Goal: Information Seeking & Learning: Learn about a topic

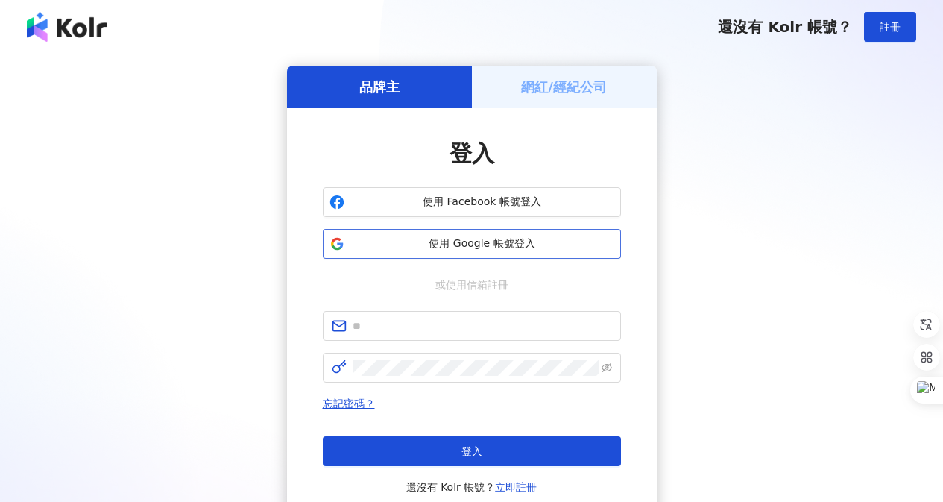
click at [400, 251] on button "使用 Google 帳號登入" at bounding box center [472, 244] width 298 height 30
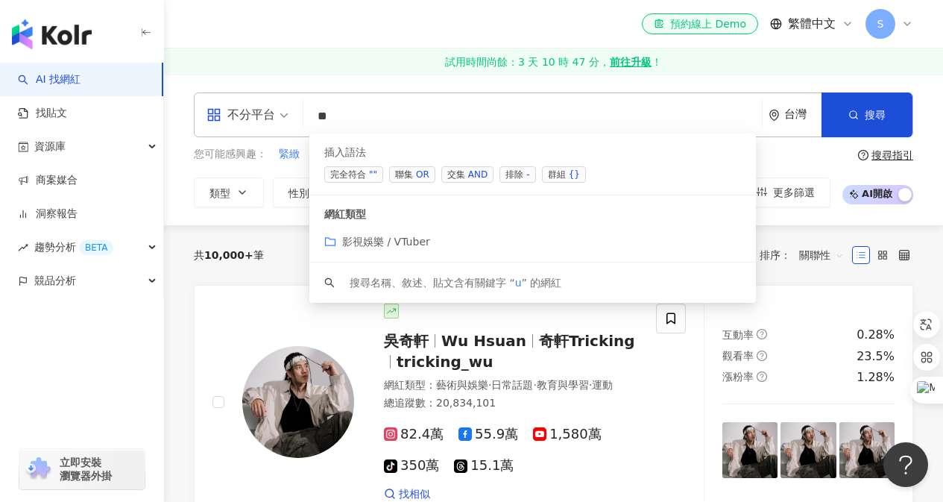
type input "*"
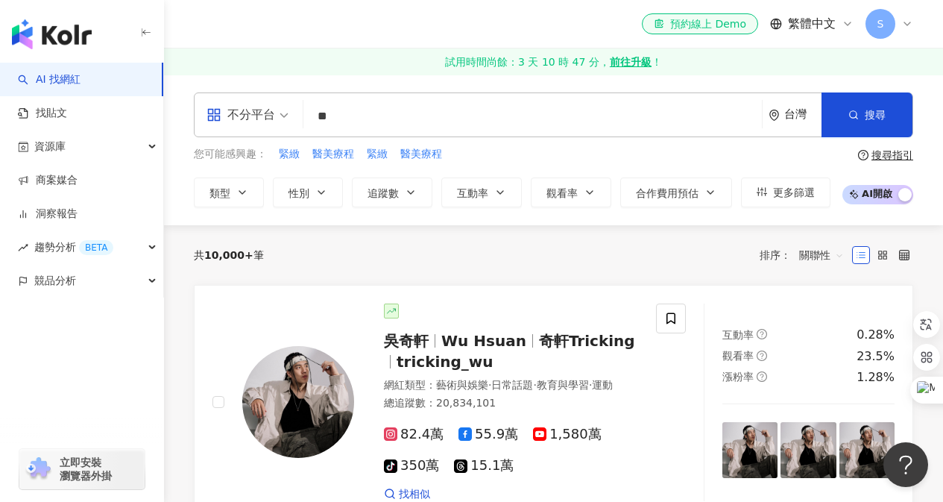
type input "*"
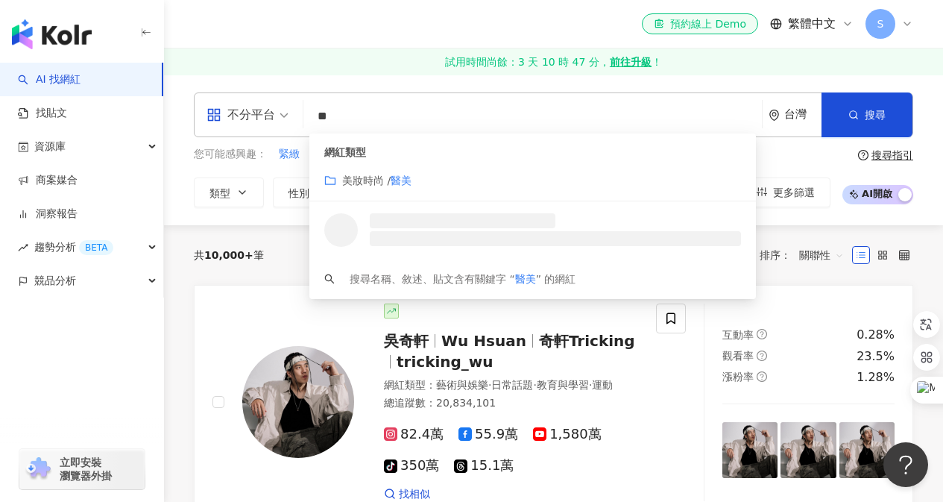
click at [412, 179] on mark "醫美" at bounding box center [401, 181] width 21 height 12
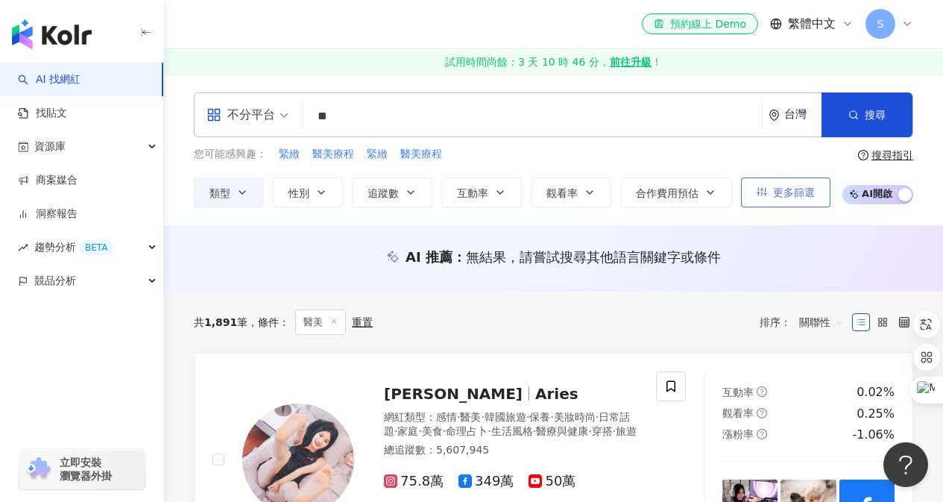
click at [808, 193] on span "更多篩選" at bounding box center [794, 192] width 42 height 12
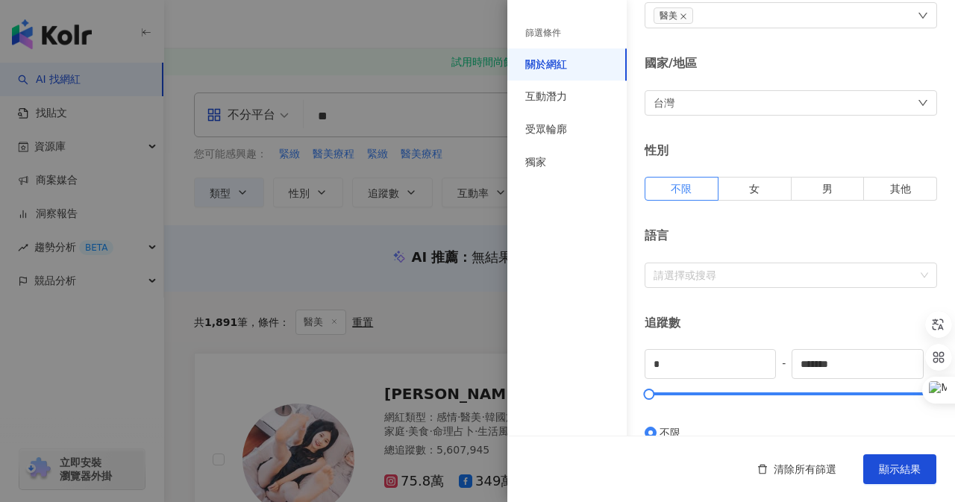
scroll to position [224, 0]
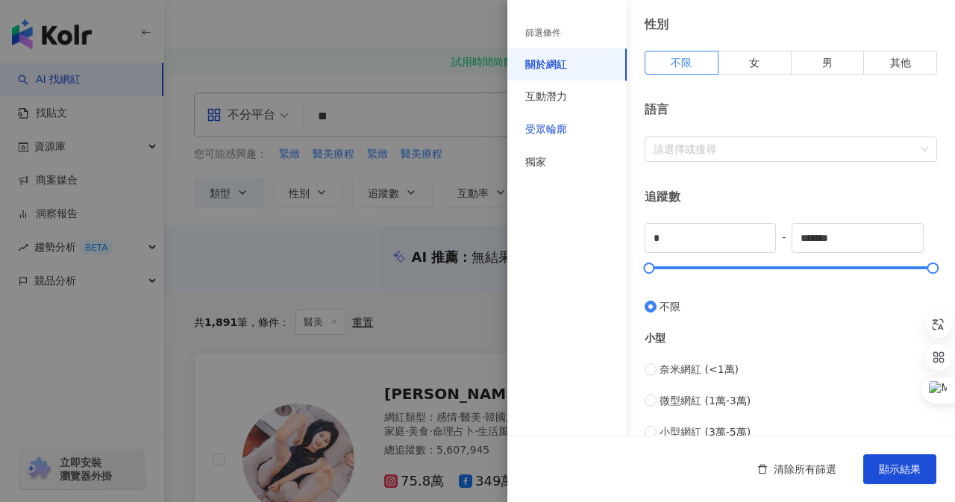
click at [541, 128] on div "受眾輪廓" at bounding box center [546, 129] width 42 height 15
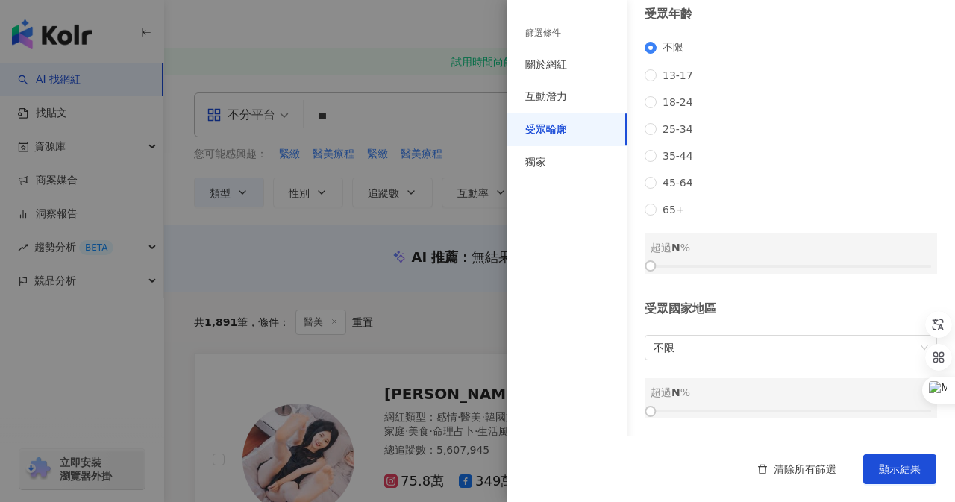
scroll to position [222, 0]
click at [682, 154] on span "35-44" at bounding box center [677, 156] width 43 height 12
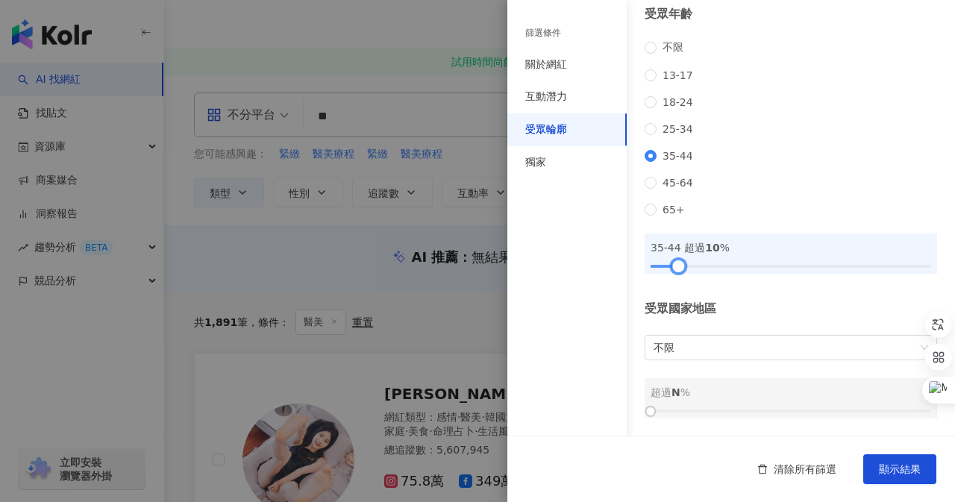
click at [677, 269] on div at bounding box center [790, 266] width 280 height 9
click at [688, 266] on div at bounding box center [790, 266] width 280 height 9
click at [706, 266] on div at bounding box center [790, 266] width 280 height 9
click at [719, 266] on div at bounding box center [790, 266] width 280 height 9
click at [730, 266] on div at bounding box center [790, 266] width 280 height 9
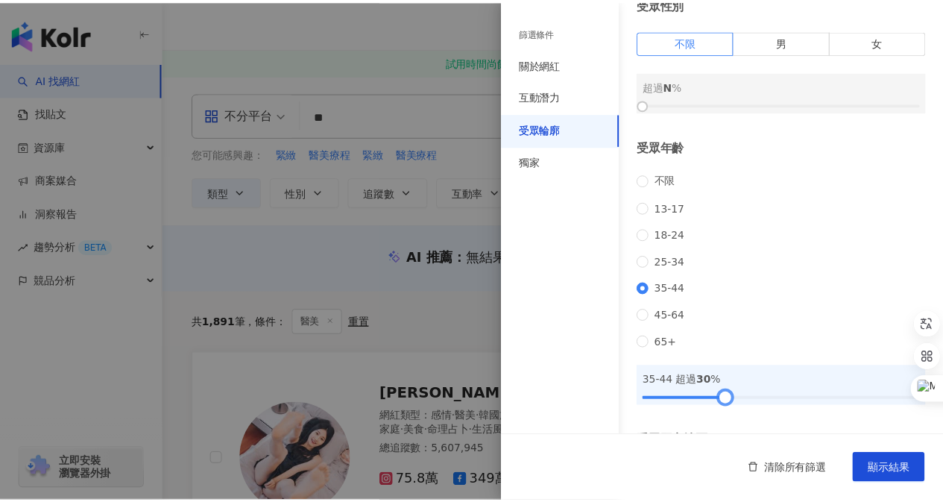
scroll to position [0, 0]
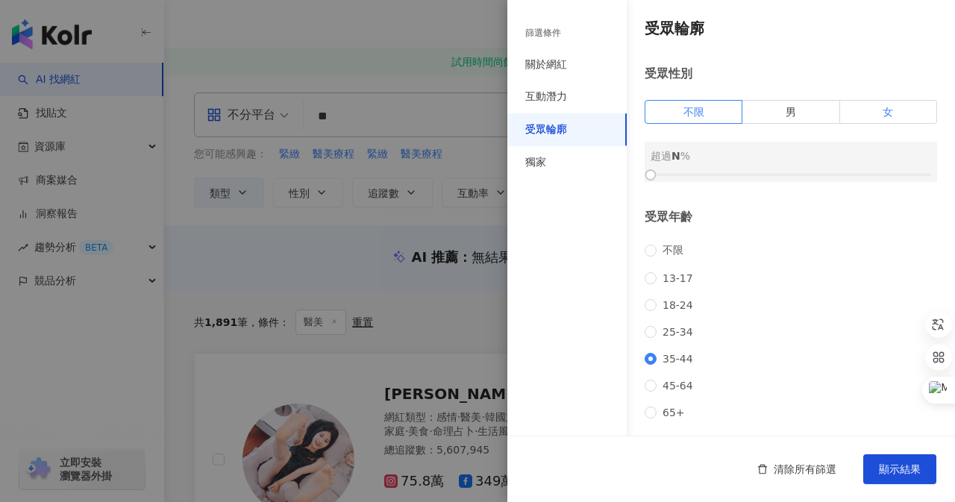
click at [850, 114] on label "女" at bounding box center [888, 112] width 97 height 24
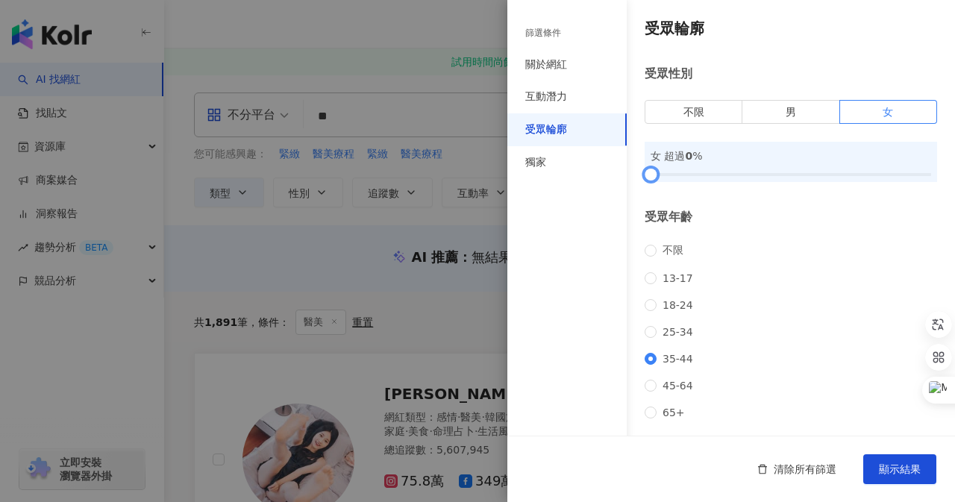
click at [735, 175] on div at bounding box center [790, 174] width 280 height 9
click at [754, 175] on div at bounding box center [790, 174] width 280 height 9
click at [765, 175] on div at bounding box center [790, 174] width 280 height 9
click at [777, 177] on div at bounding box center [790, 174] width 280 height 9
click at [787, 176] on div at bounding box center [790, 174] width 280 height 9
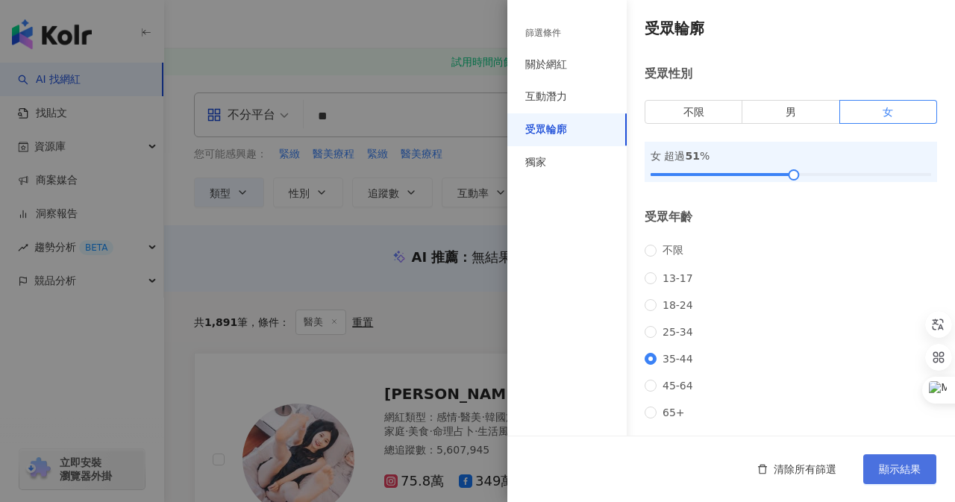
click at [882, 471] on span "顯示結果" at bounding box center [900, 469] width 42 height 12
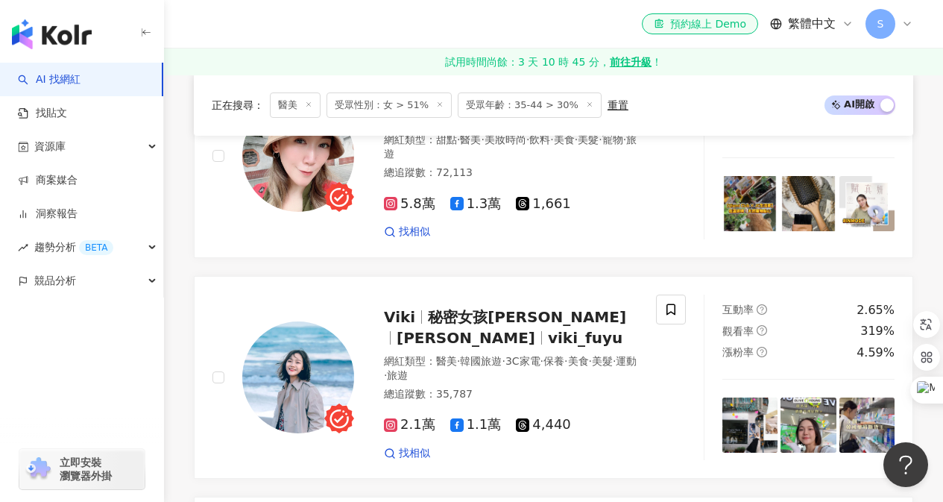
scroll to position [448, 0]
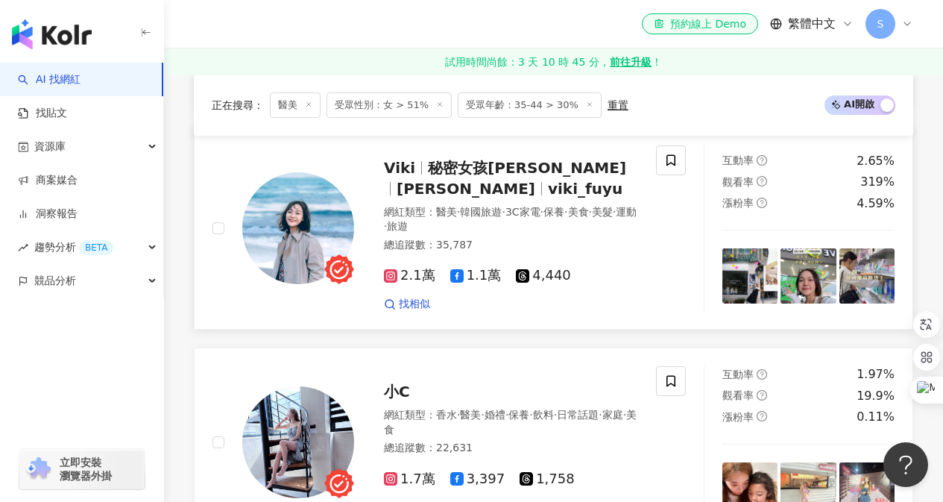
click at [516, 172] on span "秘密女孩Viki" at bounding box center [505, 178] width 242 height 39
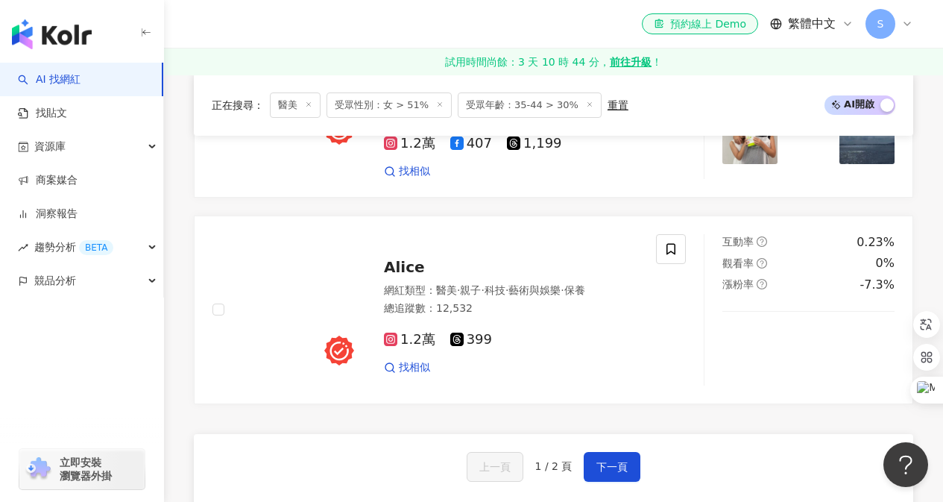
scroll to position [2685, 0]
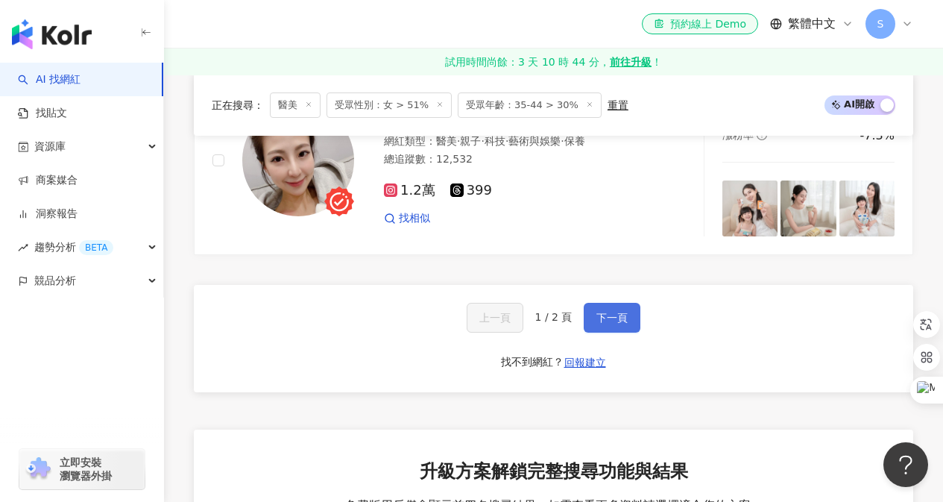
click at [615, 313] on span "下一頁" at bounding box center [612, 318] width 31 height 12
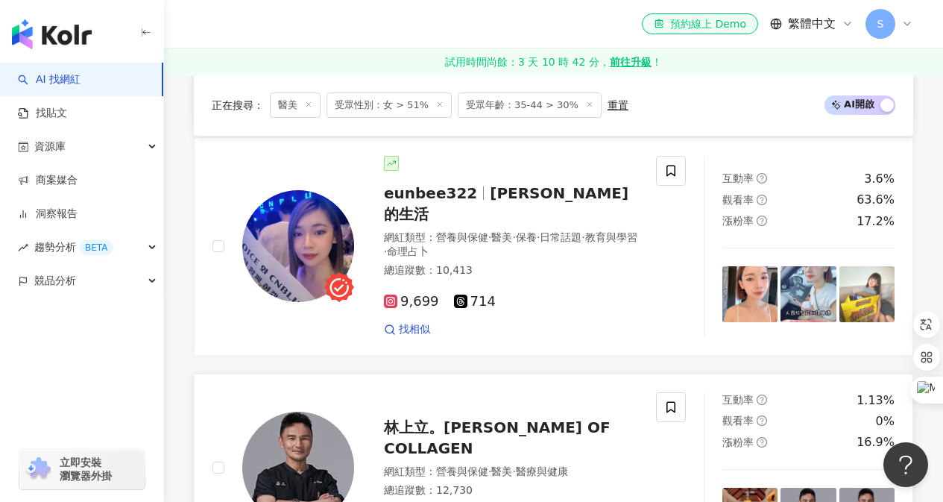
scroll to position [647, 0]
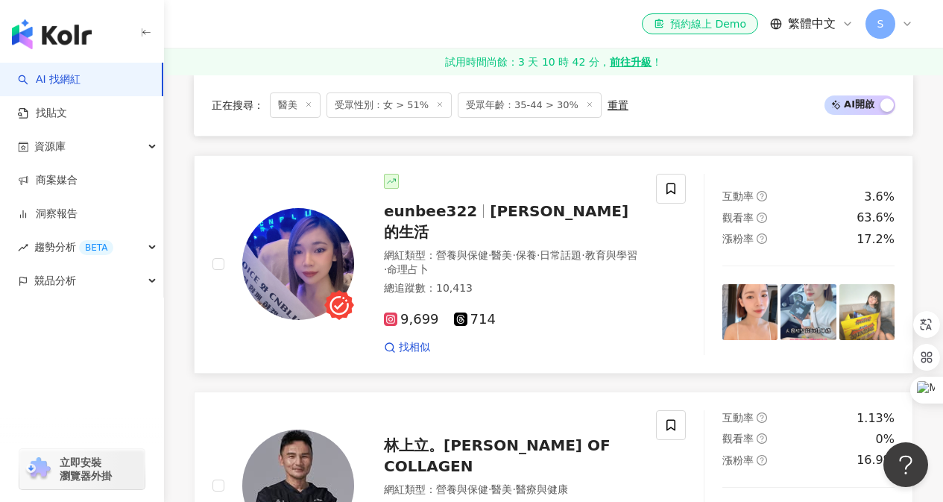
click at [284, 265] on img at bounding box center [298, 264] width 112 height 112
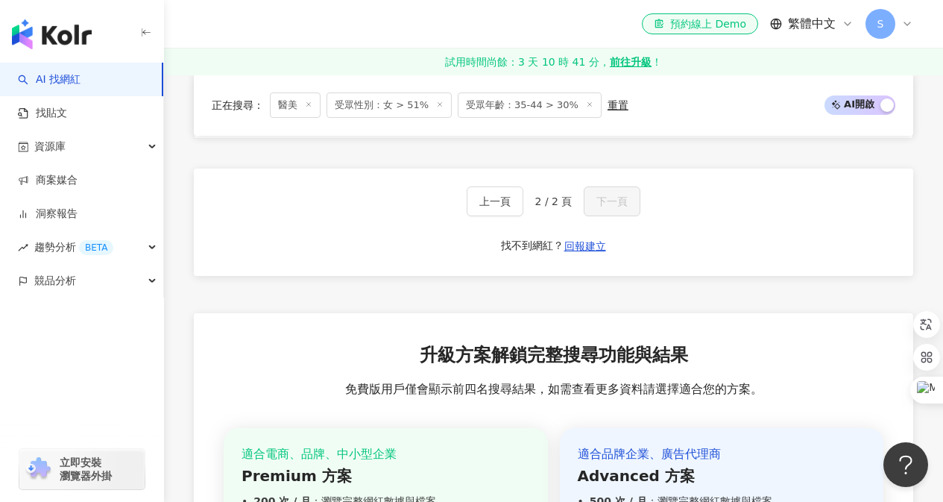
scroll to position [2064, 0]
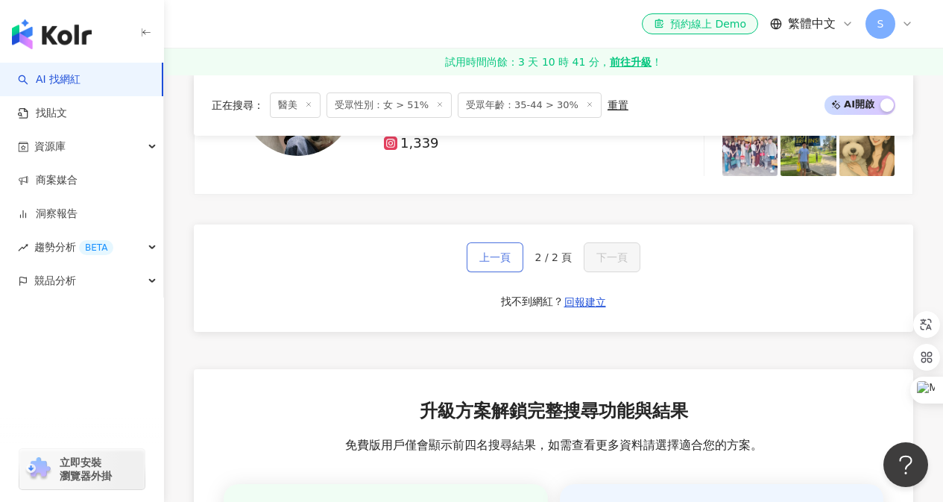
click at [487, 250] on button "上一頁" at bounding box center [495, 257] width 57 height 30
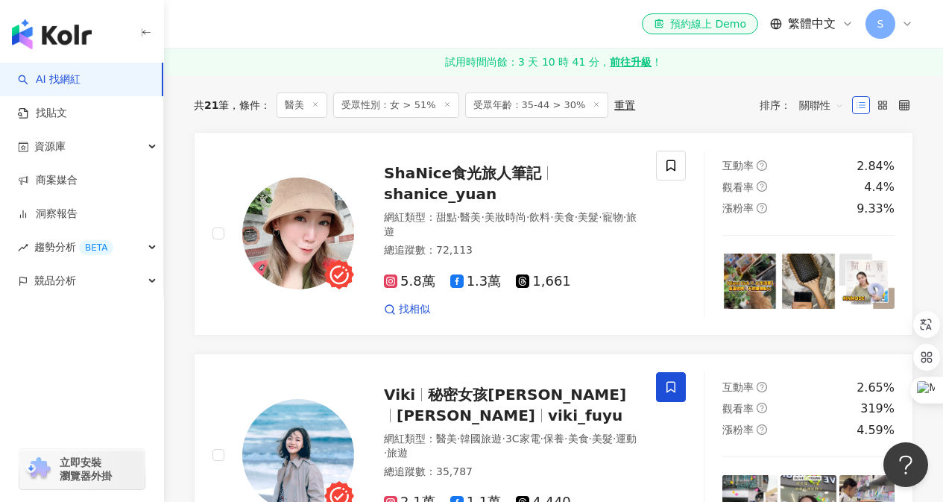
scroll to position [224, 0]
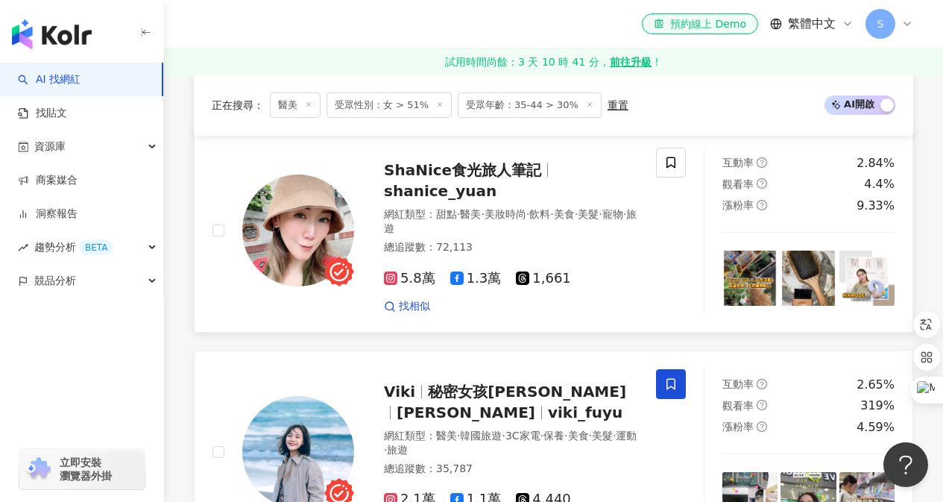
click at [509, 178] on span "ShaNice食光旅人筆記" at bounding box center [462, 170] width 157 height 18
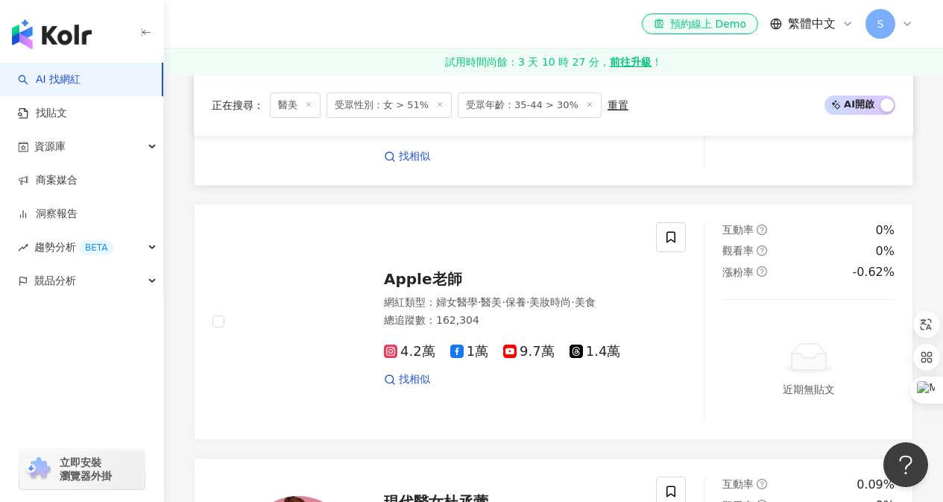
scroll to position [1044, 0]
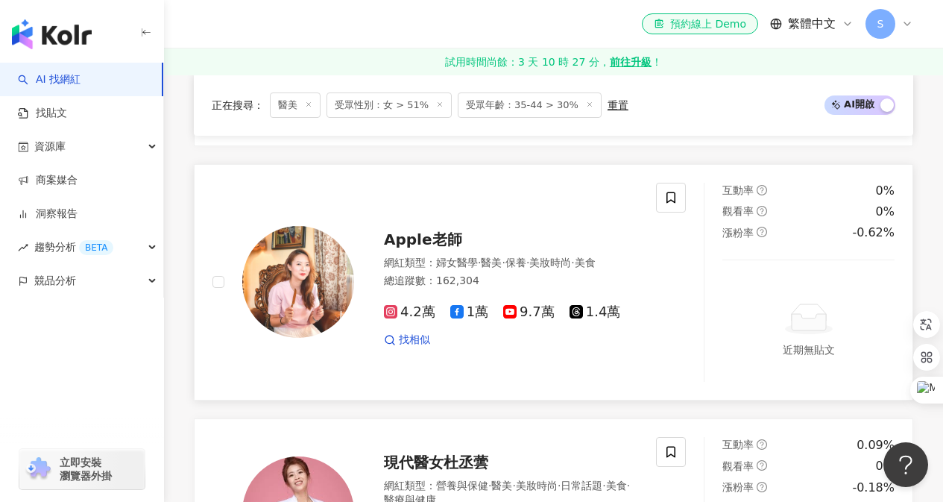
click at [448, 230] on span "Apple老師" at bounding box center [423, 239] width 78 height 18
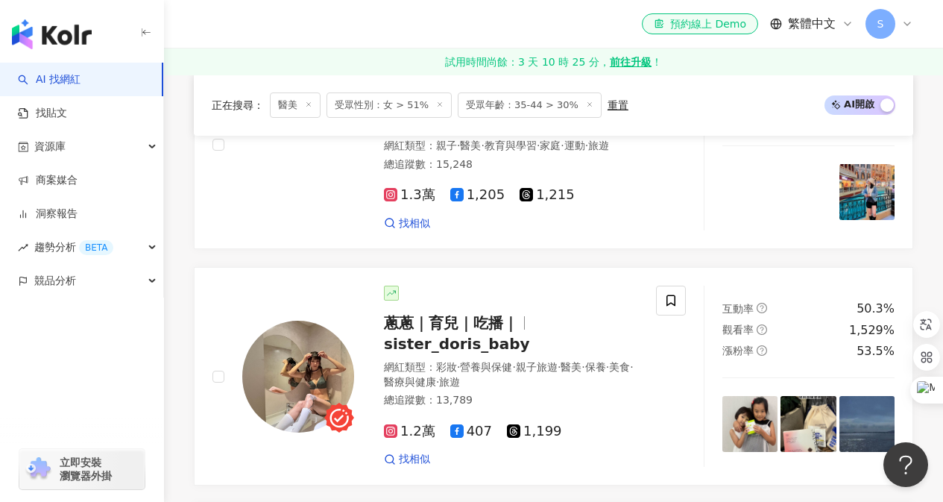
scroll to position [2387, 0]
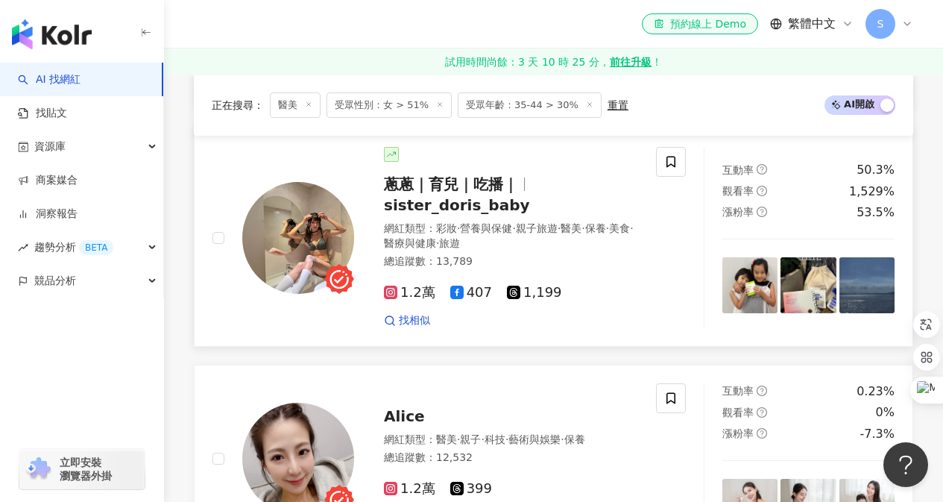
click at [313, 235] on img at bounding box center [298, 238] width 112 height 112
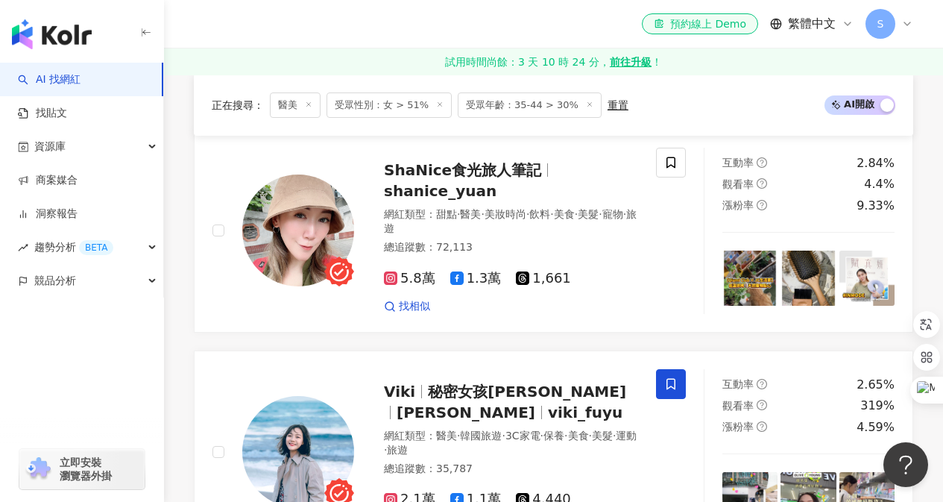
scroll to position [0, 0]
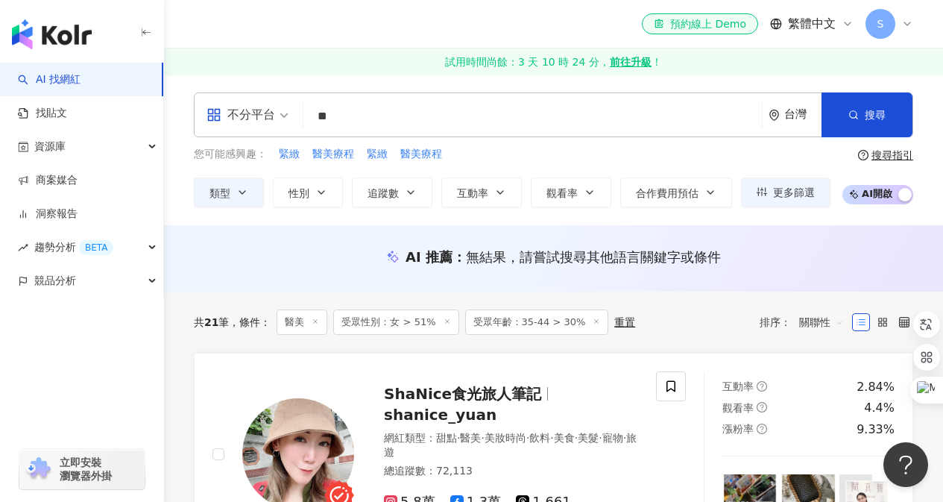
click at [375, 122] on input "**" at bounding box center [533, 116] width 447 height 28
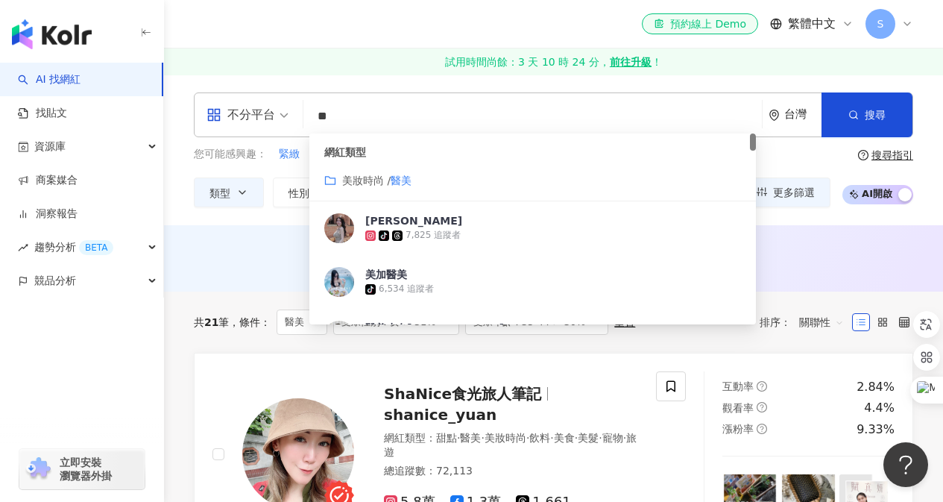
type input "*"
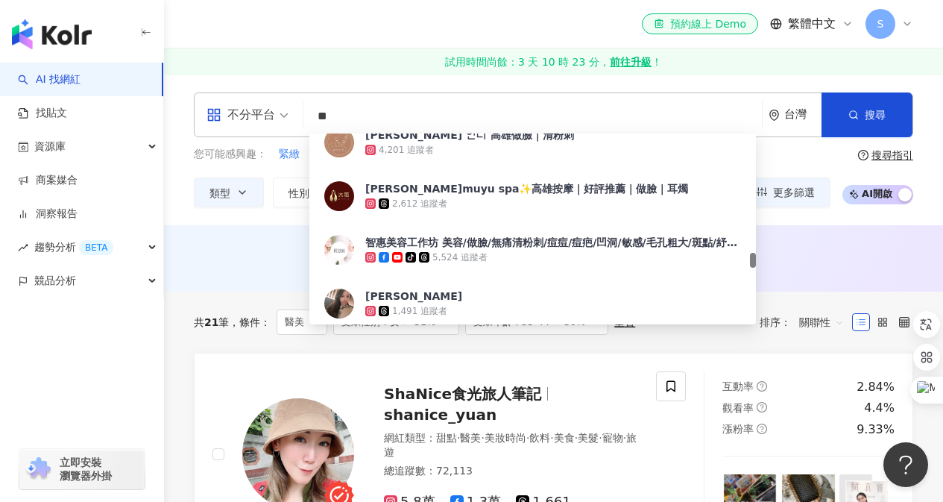
scroll to position [1865, 0]
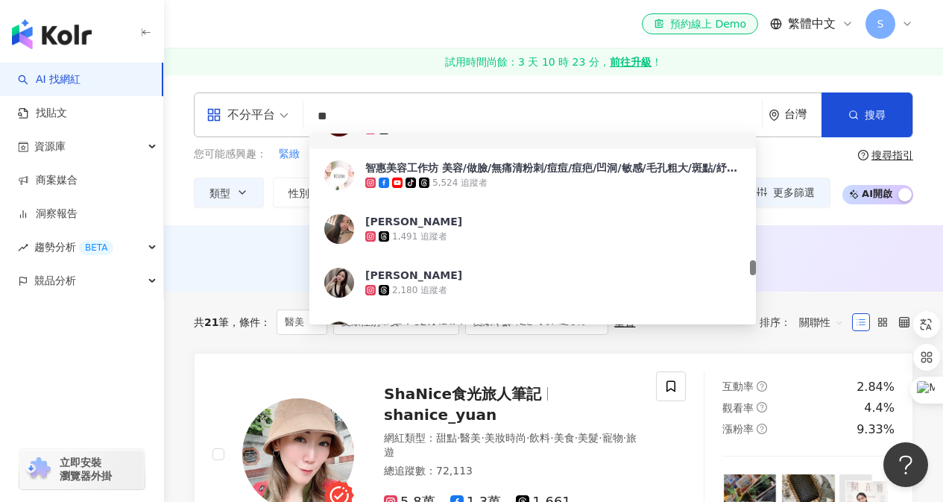
drag, startPoint x: 416, startPoint y: 119, endPoint x: 260, endPoint y: 105, distance: 156.5
click at [263, 113] on div "不分平台 ** 台灣 搜尋 03014cbc-cf26-4a9c-892a-734416135c96 27d4ea85-53e5-4733-a211-e35b…" at bounding box center [554, 114] width 720 height 45
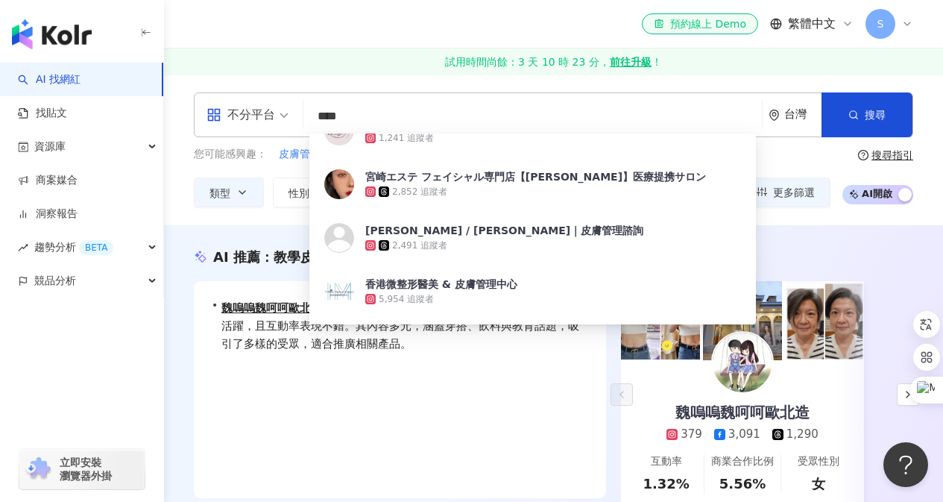
scroll to position [1865, 0]
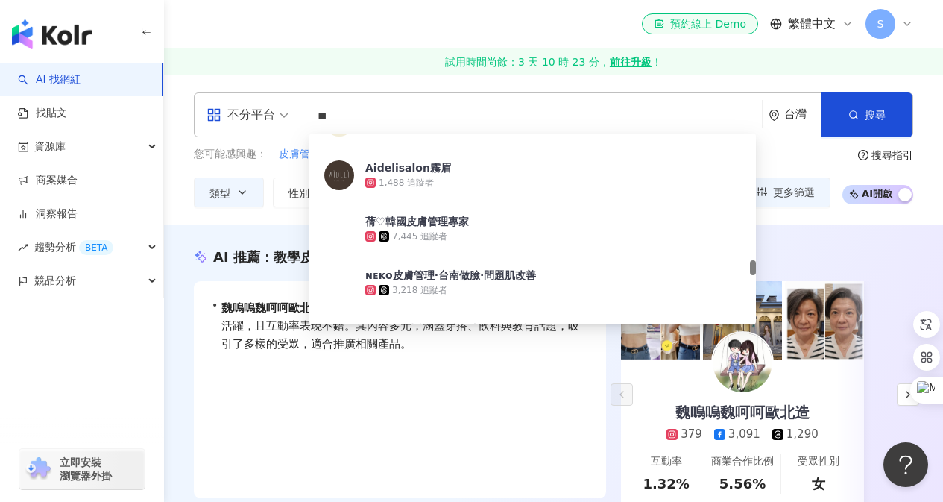
type input "*"
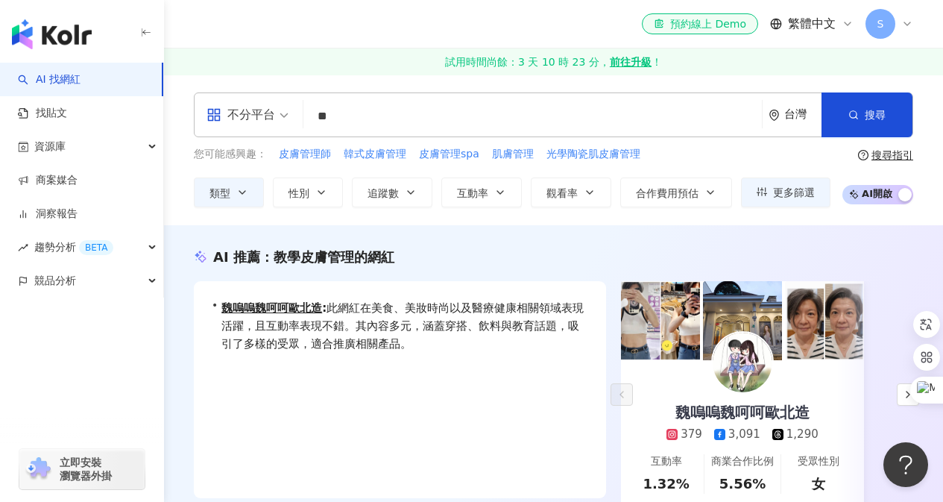
type input "**"
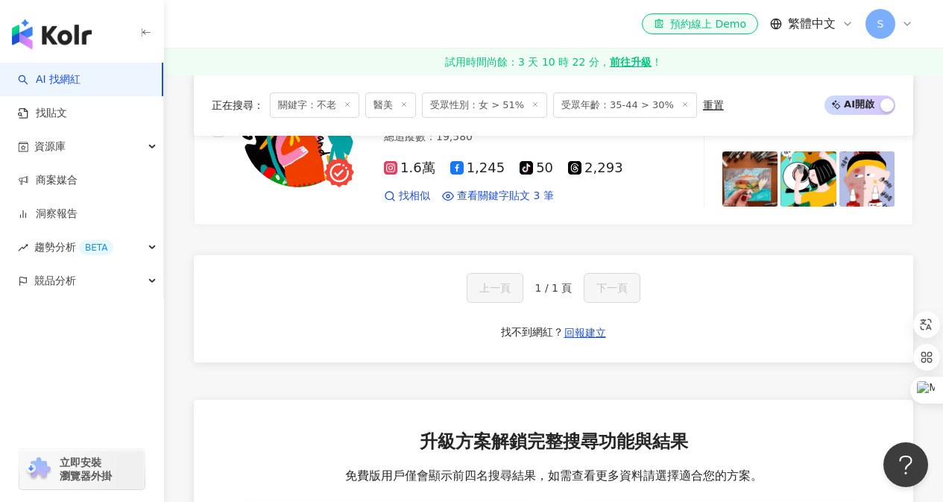
scroll to position [298, 0]
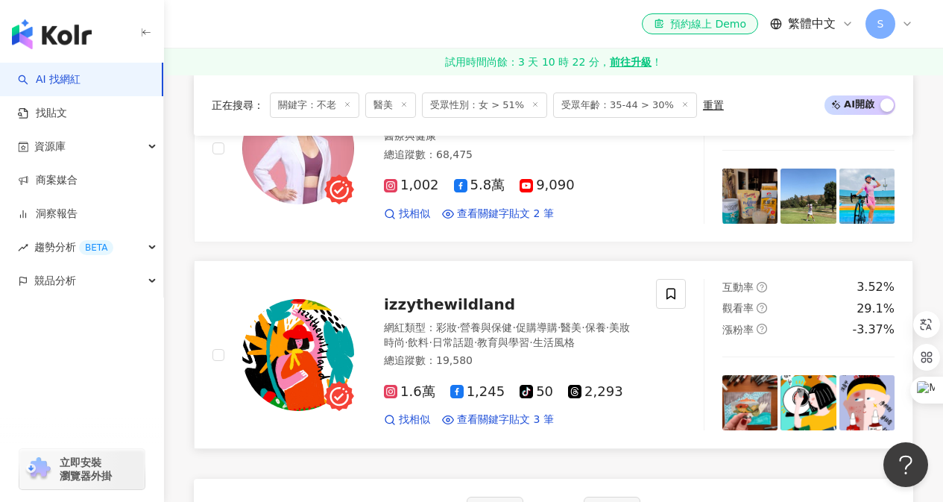
click at [466, 300] on span "izzythewildland" at bounding box center [449, 304] width 131 height 18
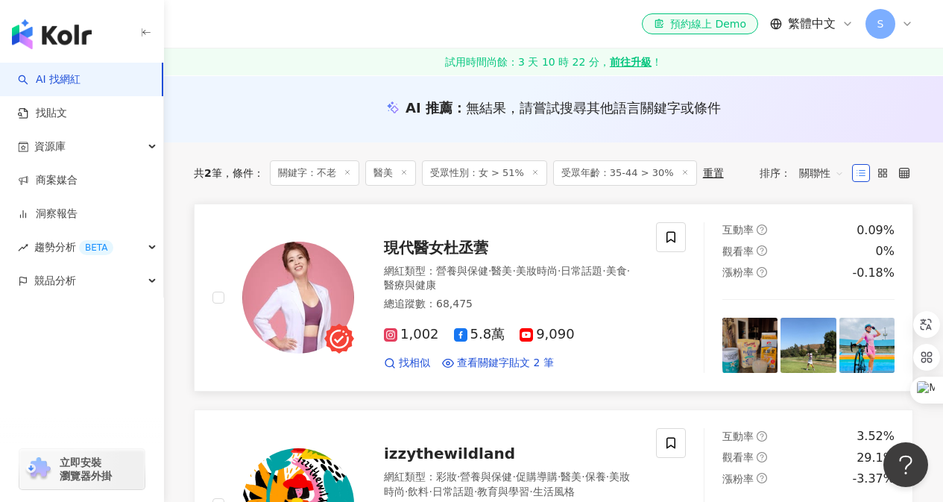
click at [460, 244] on span "現代醫女杜丞蕓" at bounding box center [436, 248] width 104 height 18
click at [50, 157] on span "資源庫" at bounding box center [49, 147] width 31 height 34
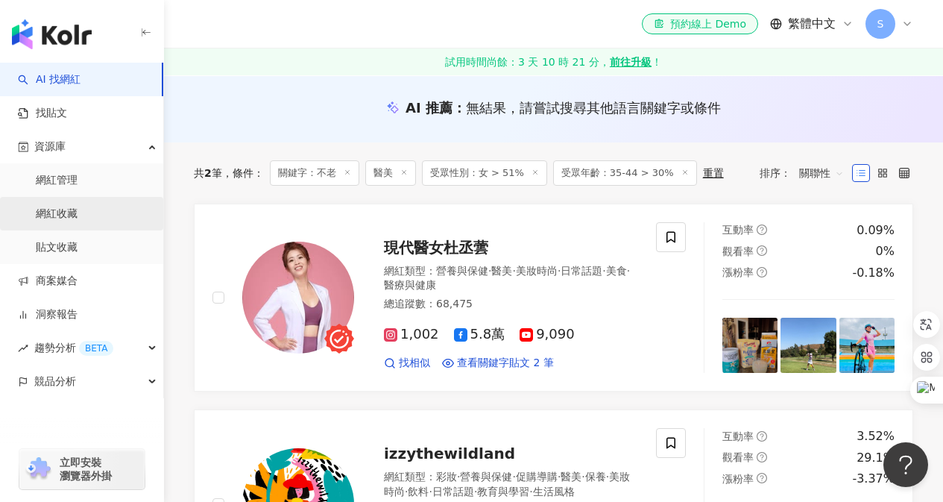
click at [57, 210] on link "網紅收藏" at bounding box center [57, 214] width 42 height 15
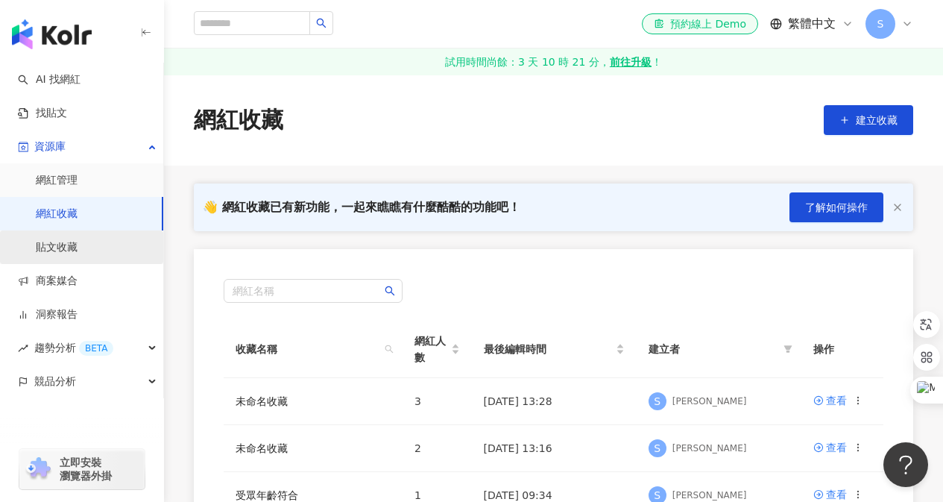
scroll to position [149, 0]
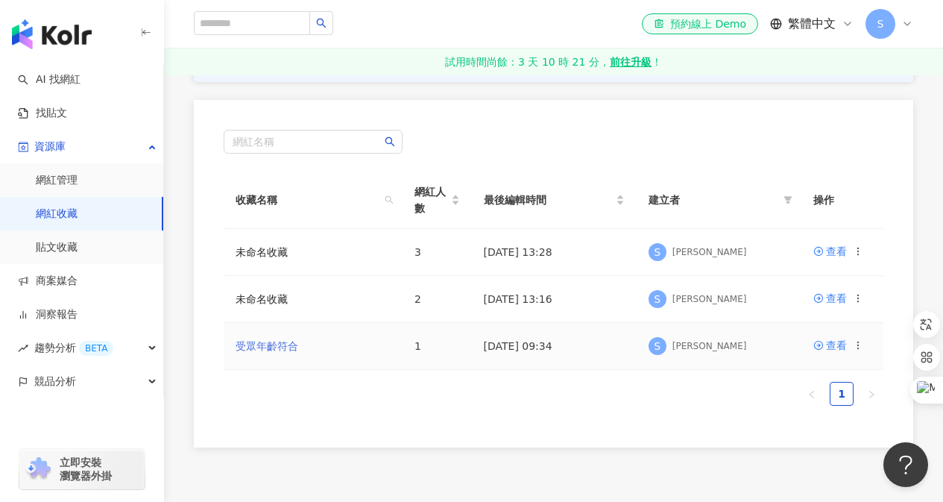
click at [237, 346] on link "受眾年齡符合" at bounding box center [267, 346] width 63 height 12
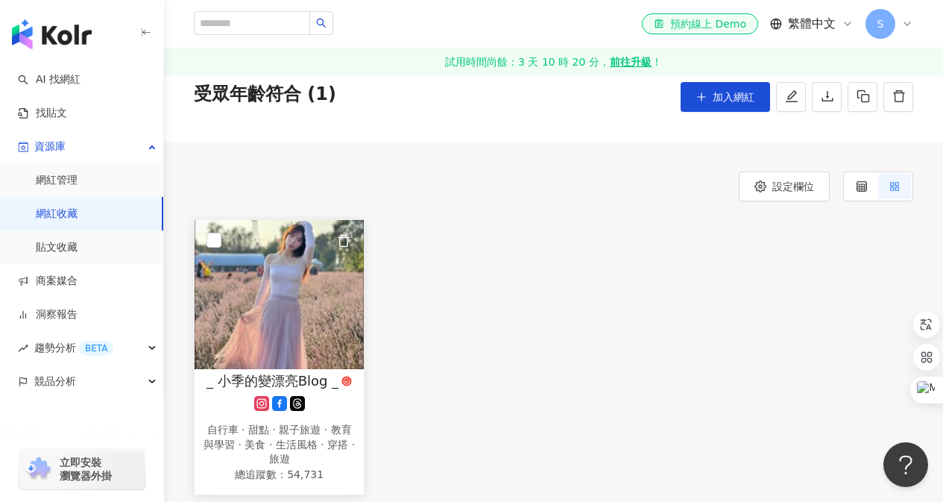
scroll to position [75, 0]
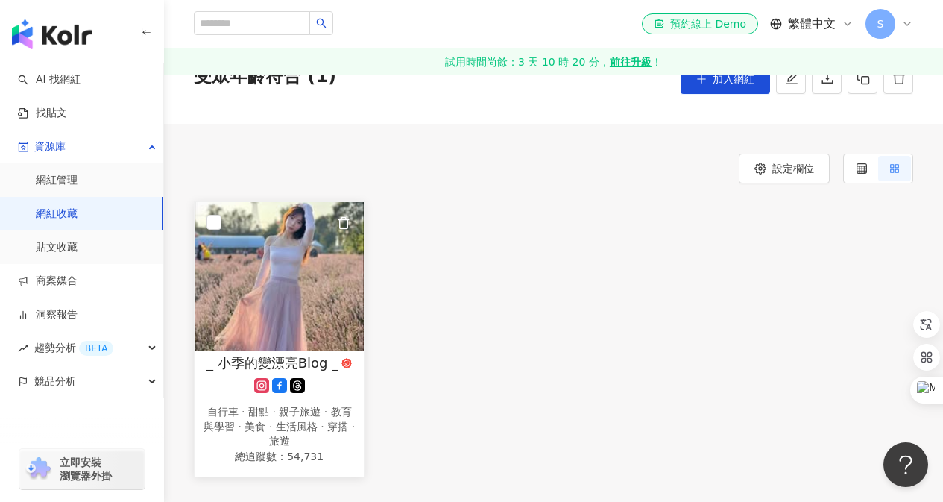
click at [264, 386] on icon at bounding box center [261, 386] width 8 height 8
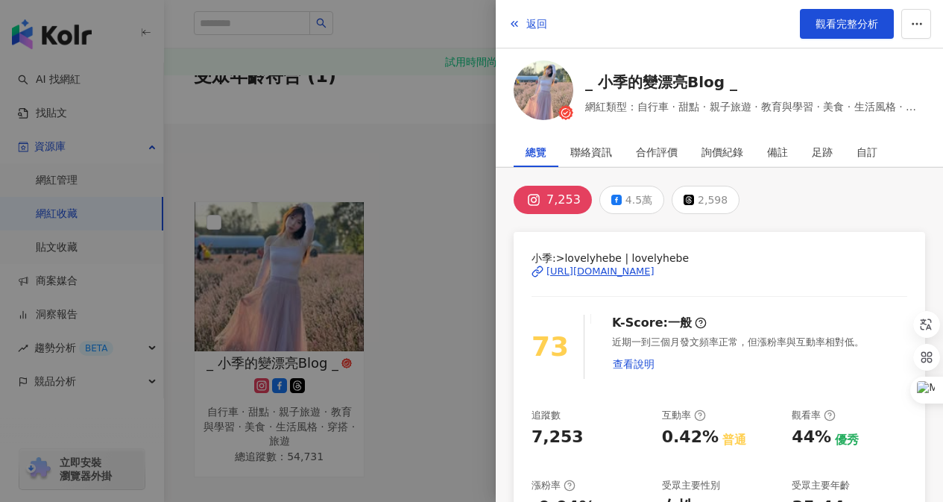
click at [574, 274] on div "https://www.instagram.com/lovelyhebe/" at bounding box center [601, 271] width 108 height 13
click at [447, 125] on div at bounding box center [471, 251] width 943 height 502
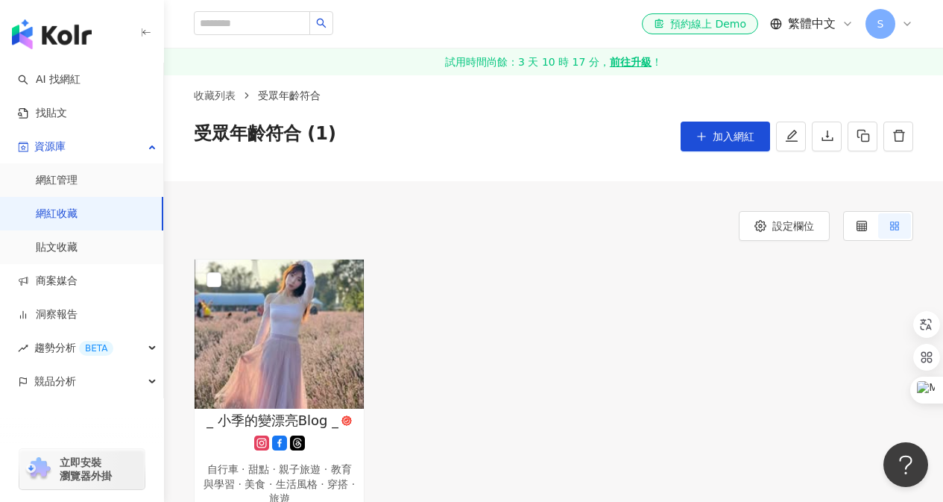
scroll to position [0, 0]
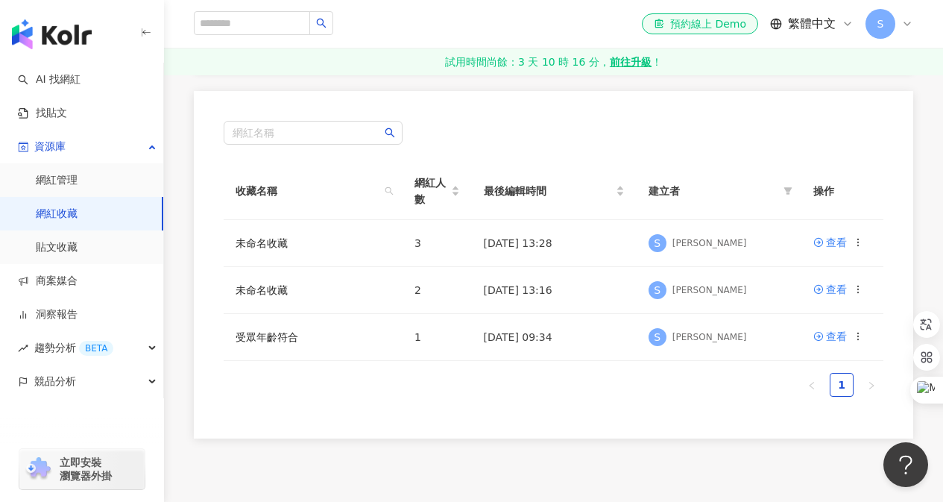
scroll to position [224, 0]
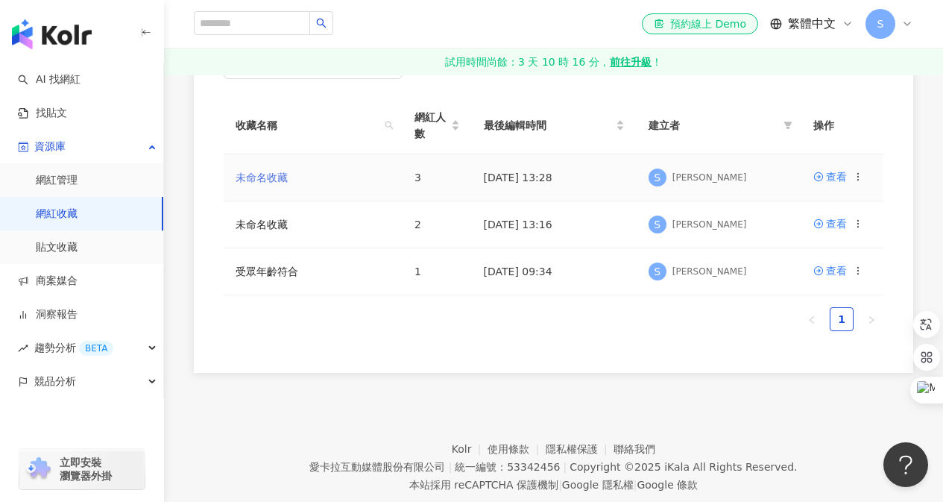
click at [280, 181] on link "未命名收藏" at bounding box center [262, 178] width 52 height 12
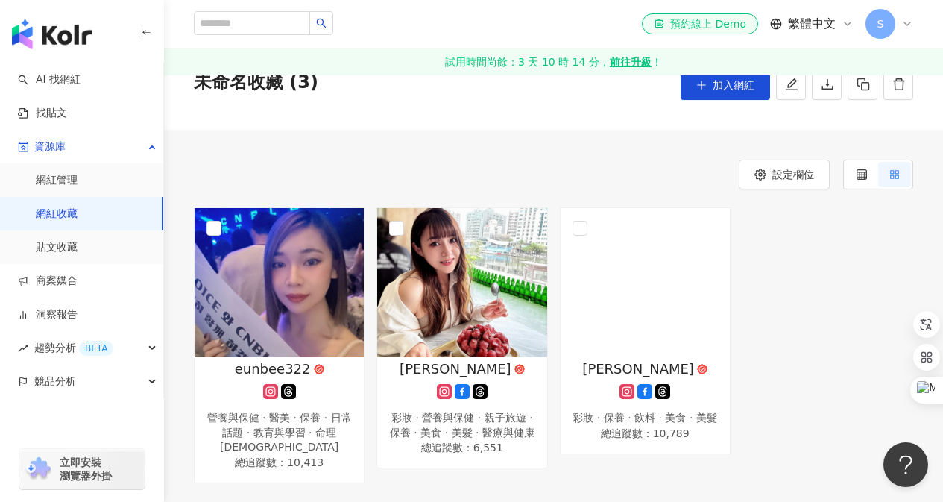
scroll to position [149, 0]
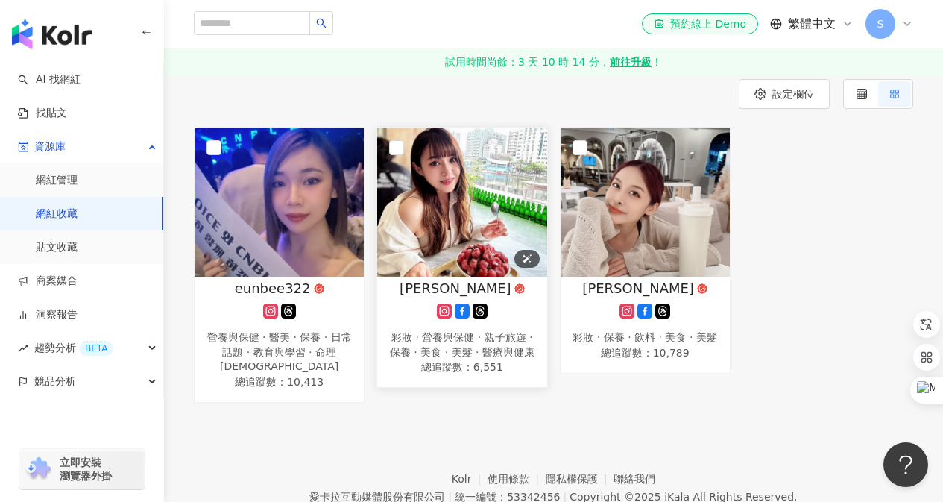
click at [487, 178] on img at bounding box center [461, 202] width 169 height 149
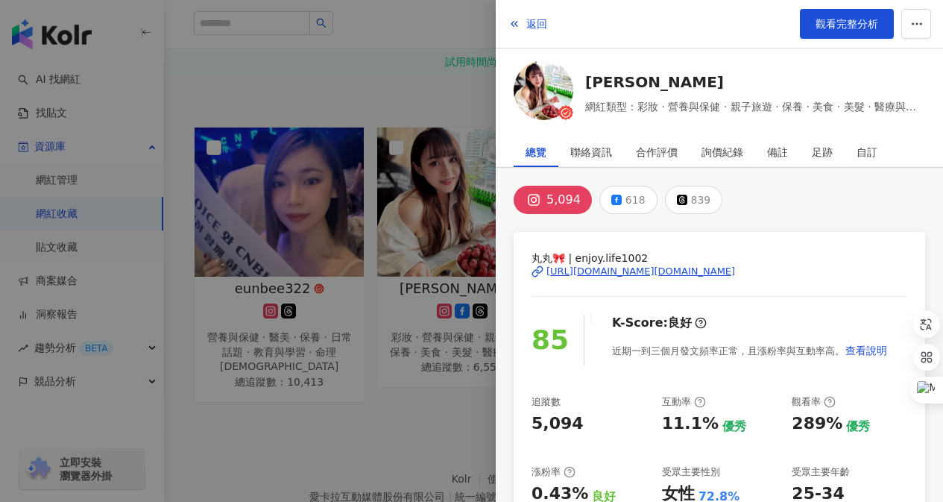
click at [642, 270] on div "https://www.instagram.com/enjoy.life1002/" at bounding box center [641, 271] width 189 height 13
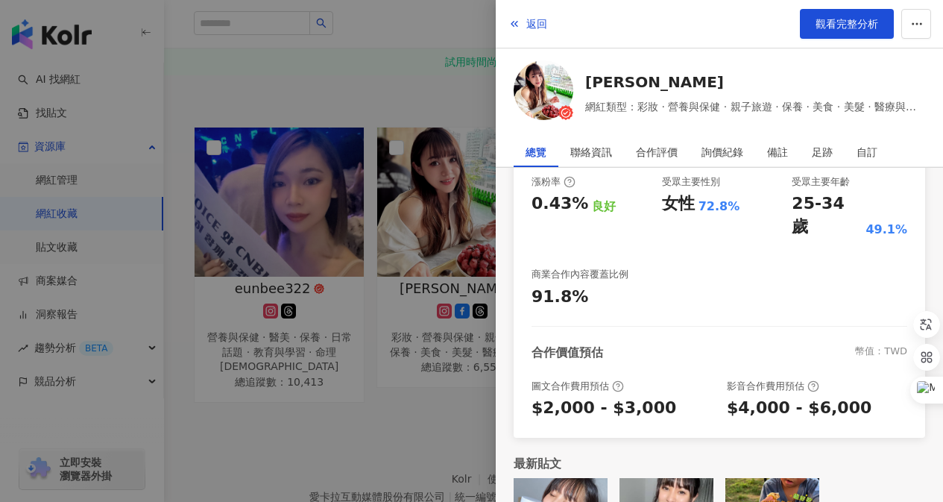
scroll to position [355, 0]
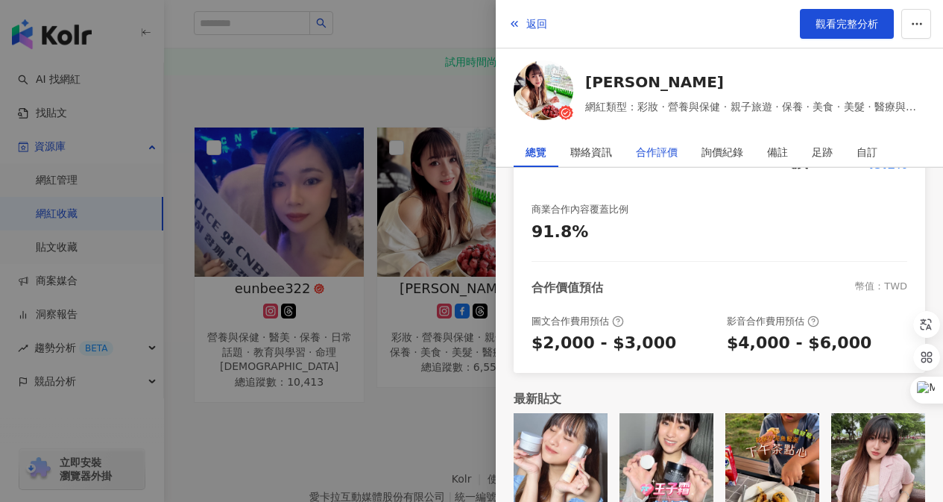
click at [667, 145] on div "合作評價" at bounding box center [657, 152] width 42 height 30
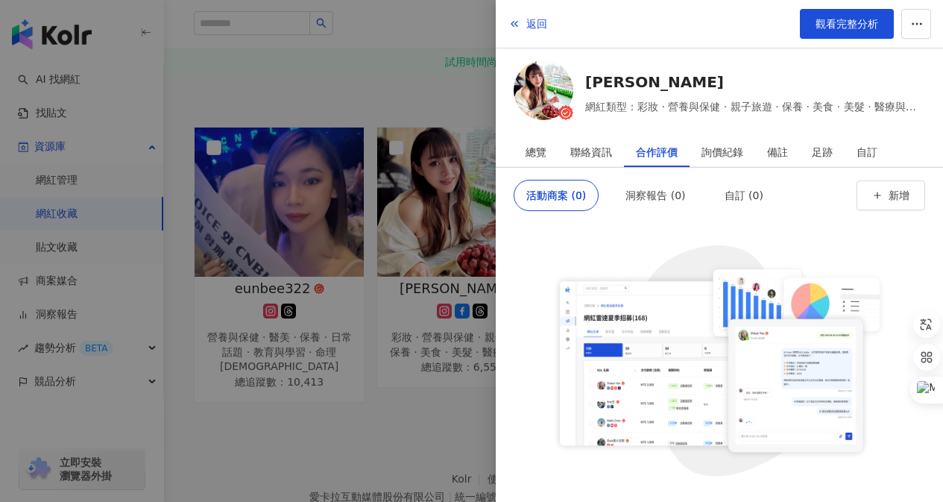
scroll to position [214, 0]
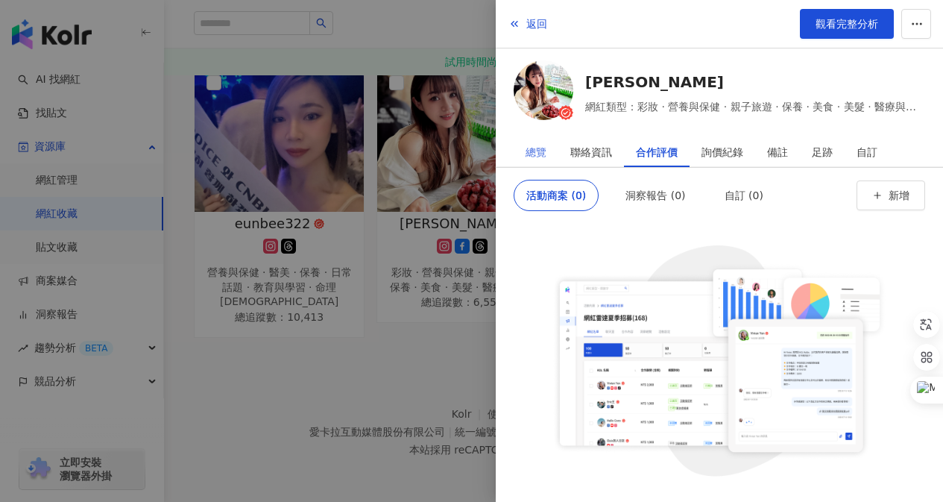
click at [524, 146] on div "總覽" at bounding box center [536, 152] width 45 height 30
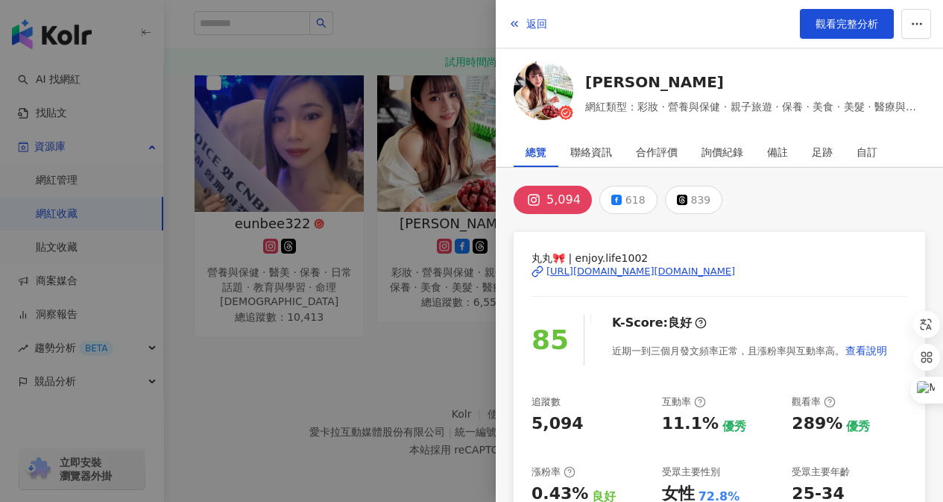
scroll to position [0, 0]
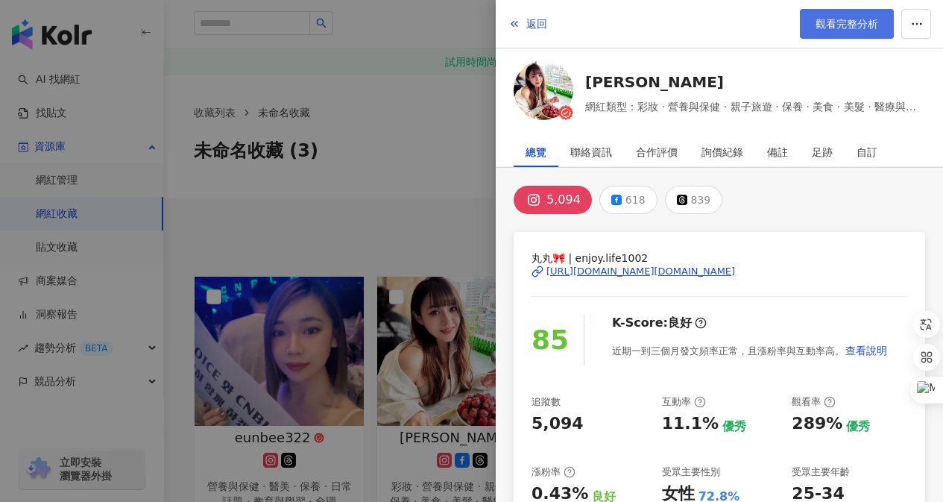
click at [866, 31] on link "觀看完整分析" at bounding box center [847, 24] width 94 height 30
click at [445, 119] on div at bounding box center [471, 251] width 943 height 502
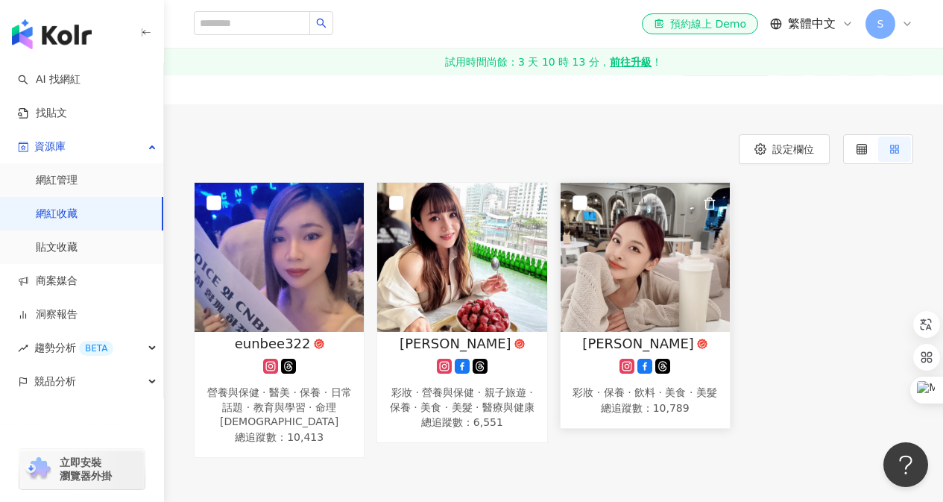
scroll to position [149, 0]
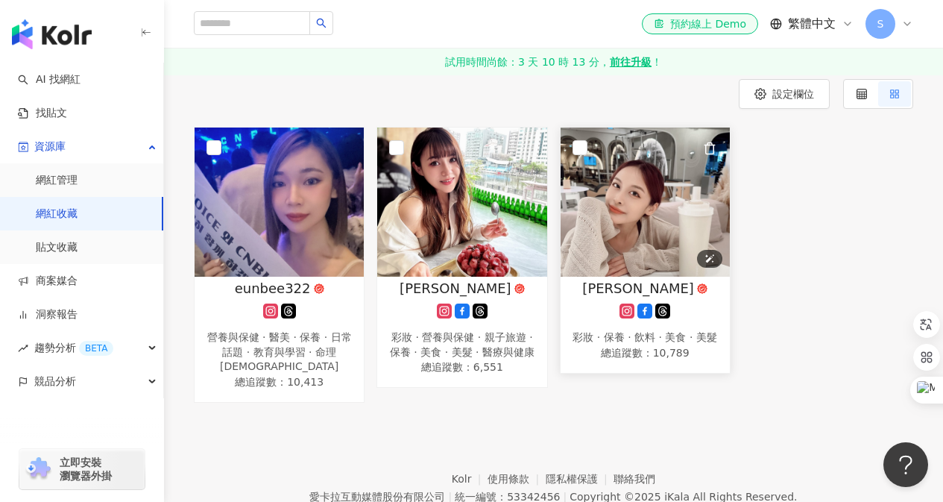
click at [634, 224] on img at bounding box center [645, 202] width 169 height 149
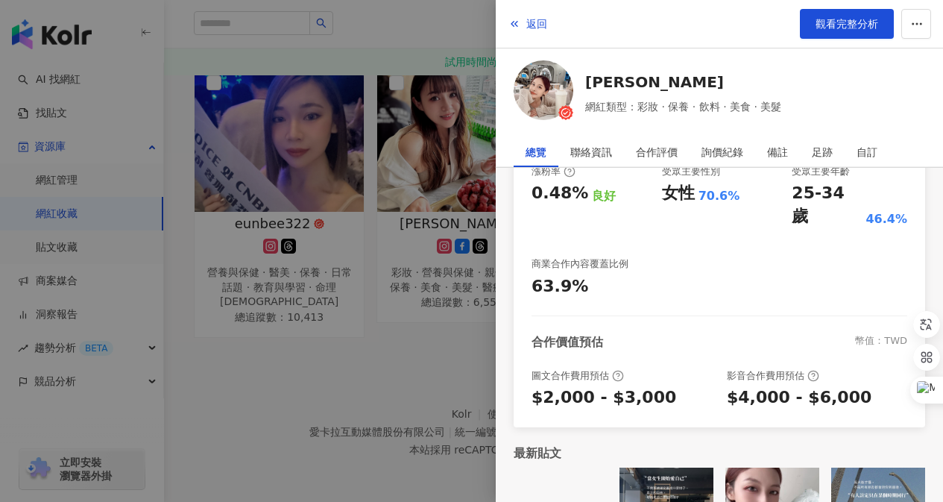
scroll to position [355, 0]
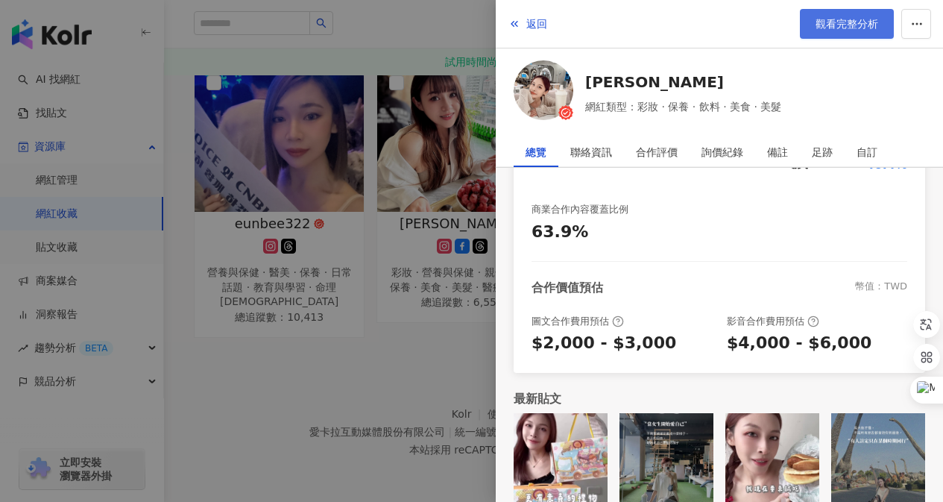
click at [863, 35] on link "觀看完整分析" at bounding box center [847, 24] width 94 height 30
click at [324, 391] on div at bounding box center [471, 251] width 943 height 502
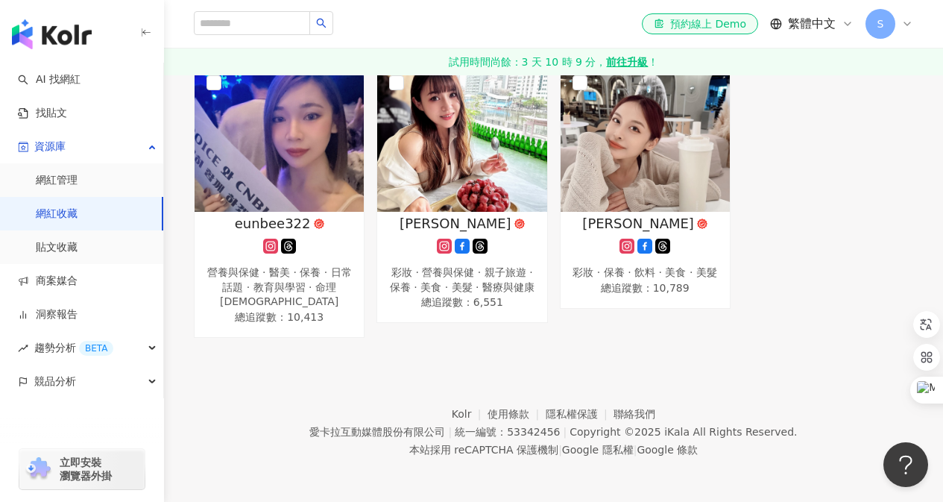
click at [57, 222] on link "網紅收藏" at bounding box center [57, 214] width 42 height 15
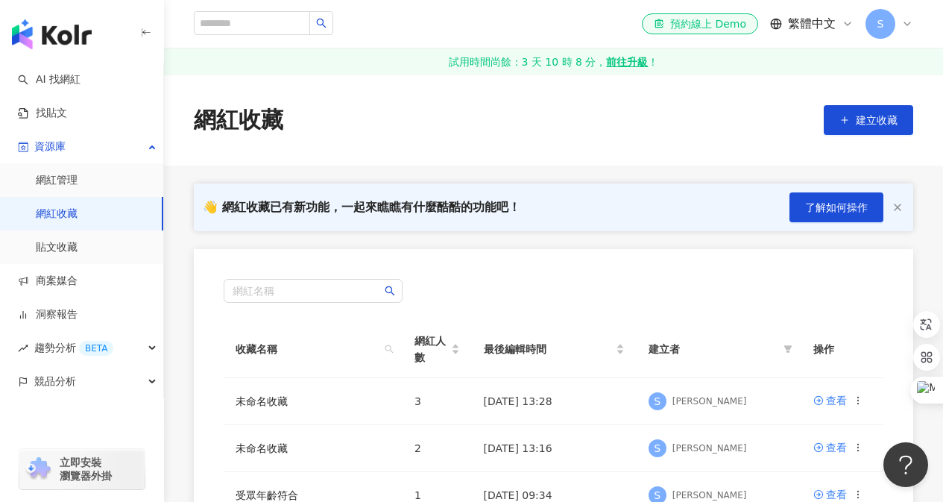
scroll to position [149, 0]
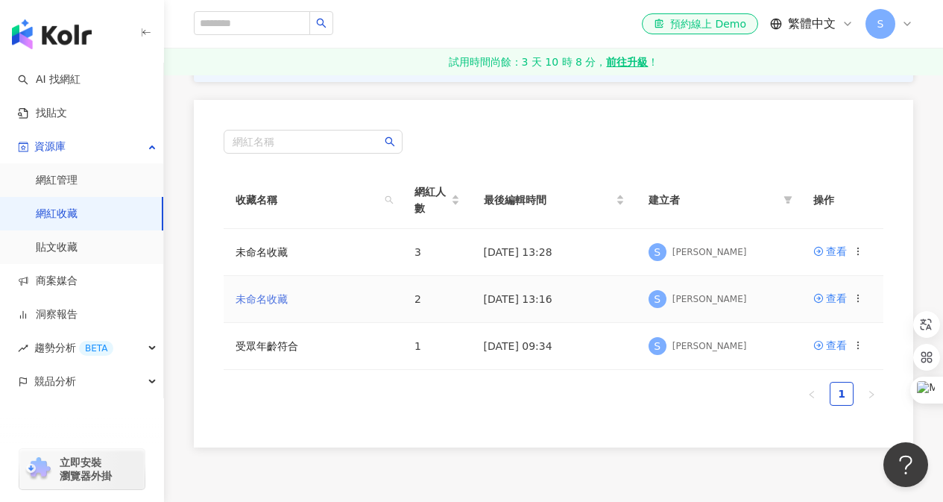
click at [256, 303] on link "未命名收藏" at bounding box center [262, 299] width 52 height 12
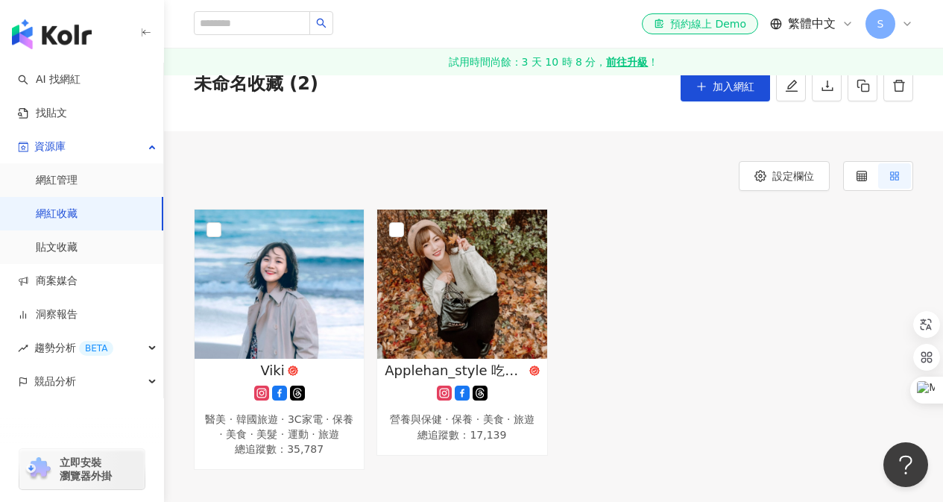
scroll to position [149, 0]
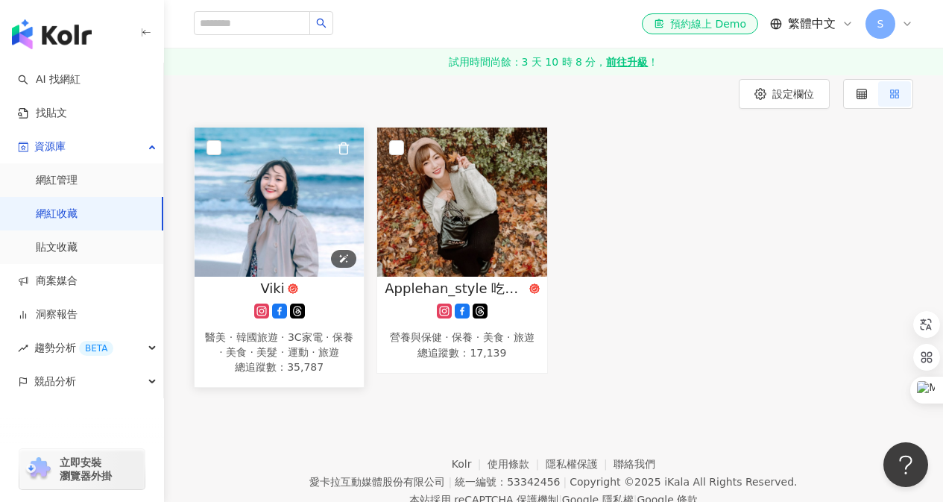
click at [281, 228] on img at bounding box center [279, 202] width 169 height 149
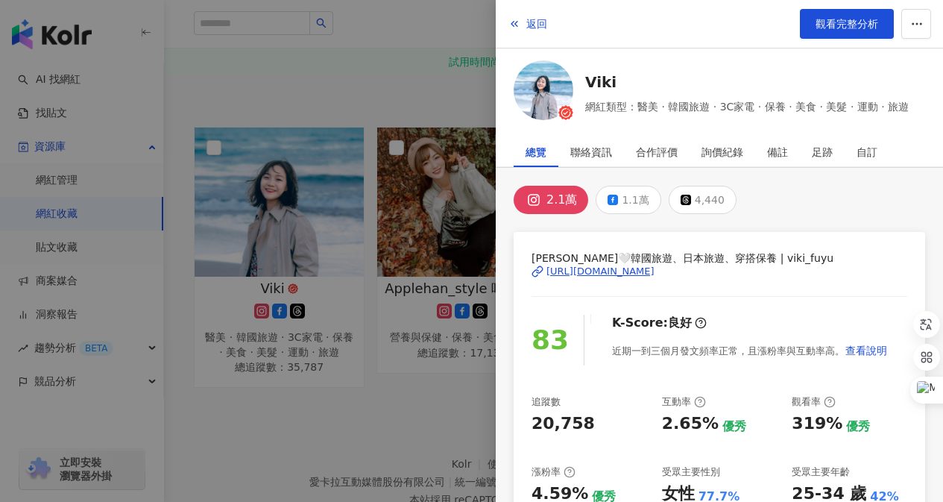
click at [562, 266] on div "https://www.instagram.com/viki_fuyu/" at bounding box center [601, 271] width 108 height 13
click at [435, 216] on div at bounding box center [471, 251] width 943 height 502
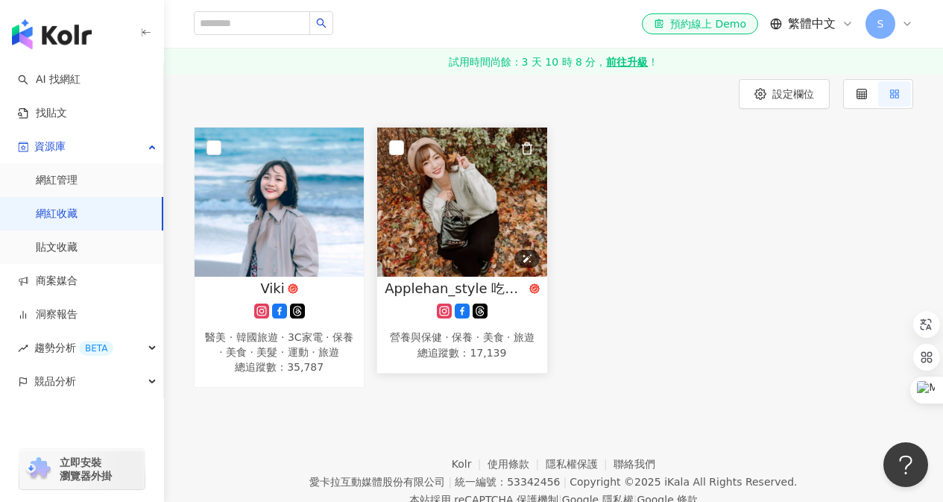
click at [428, 221] on img at bounding box center [461, 202] width 169 height 149
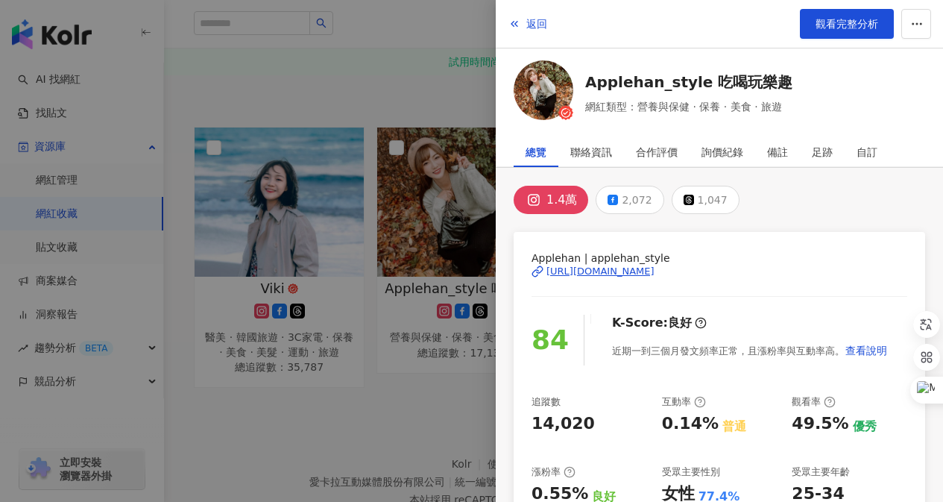
click at [594, 271] on div "https://www.instagram.com/applehan_style/" at bounding box center [601, 271] width 108 height 13
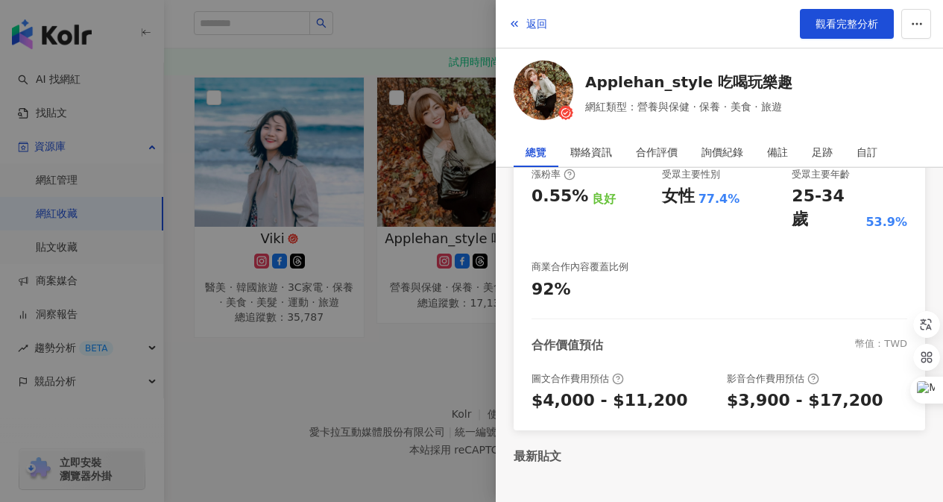
scroll to position [298, 0]
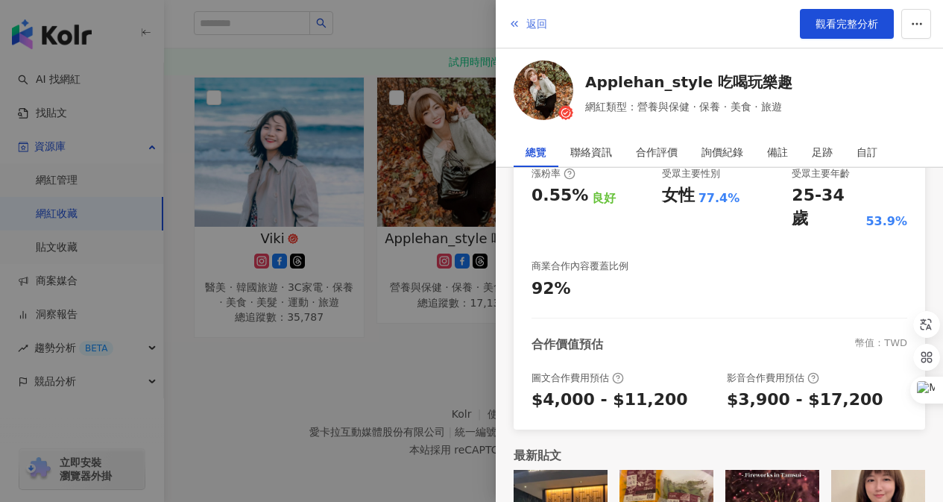
click at [515, 30] on span "button" at bounding box center [515, 24] width 12 height 12
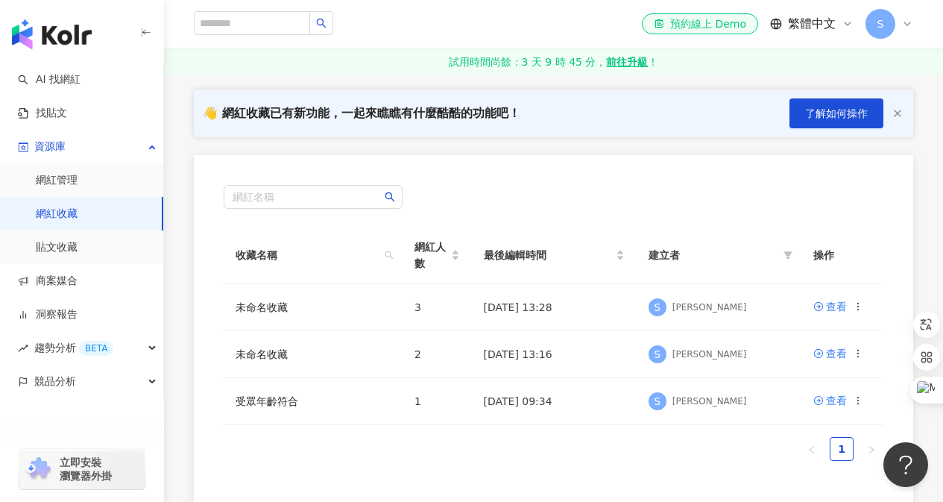
scroll to position [149, 0]
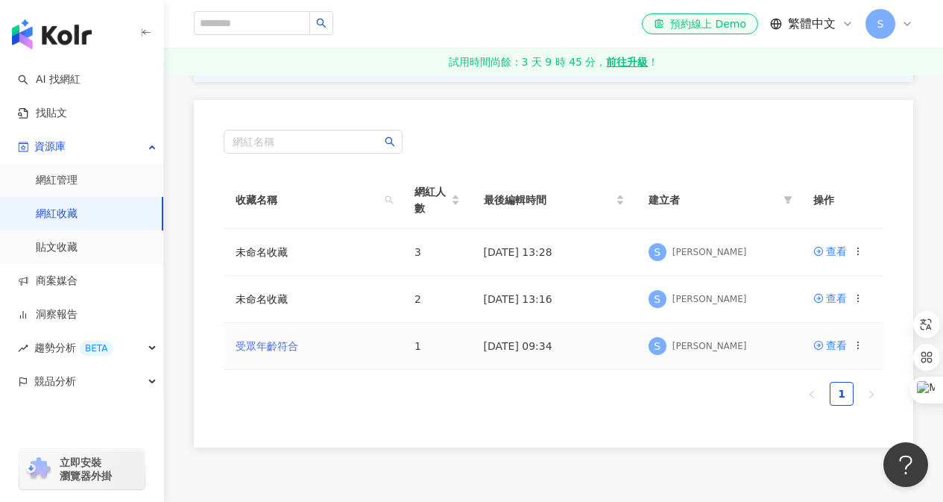
click at [290, 344] on link "受眾年齡符合" at bounding box center [267, 346] width 63 height 12
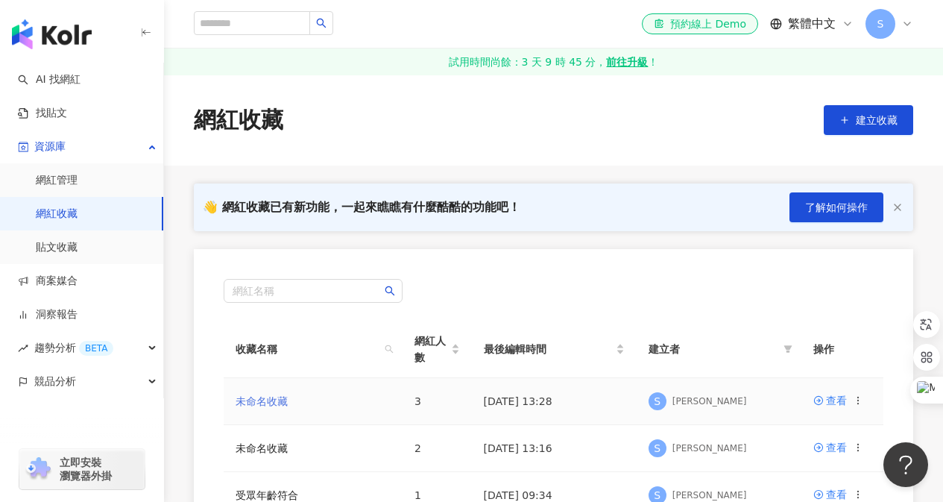
click at [260, 403] on link "未命名收藏" at bounding box center [262, 401] width 52 height 12
click at [266, 448] on link "未命名收藏" at bounding box center [262, 448] width 52 height 12
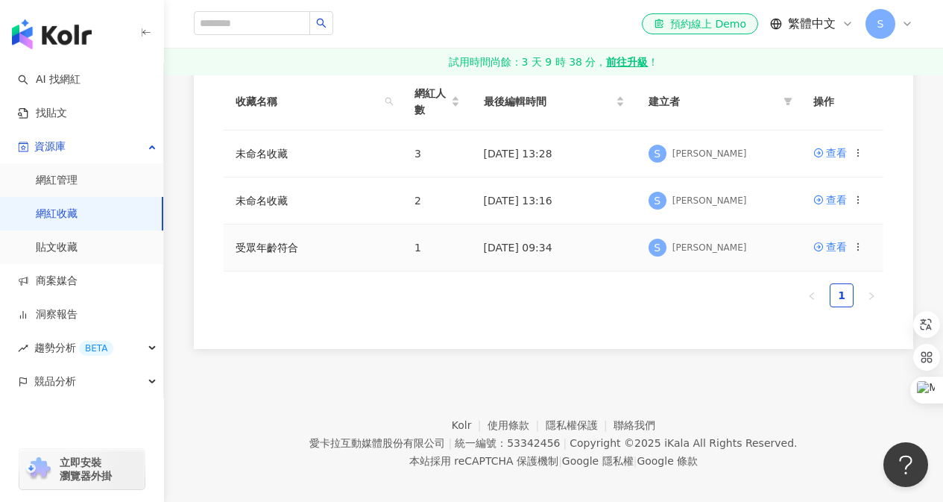
scroll to position [260, 0]
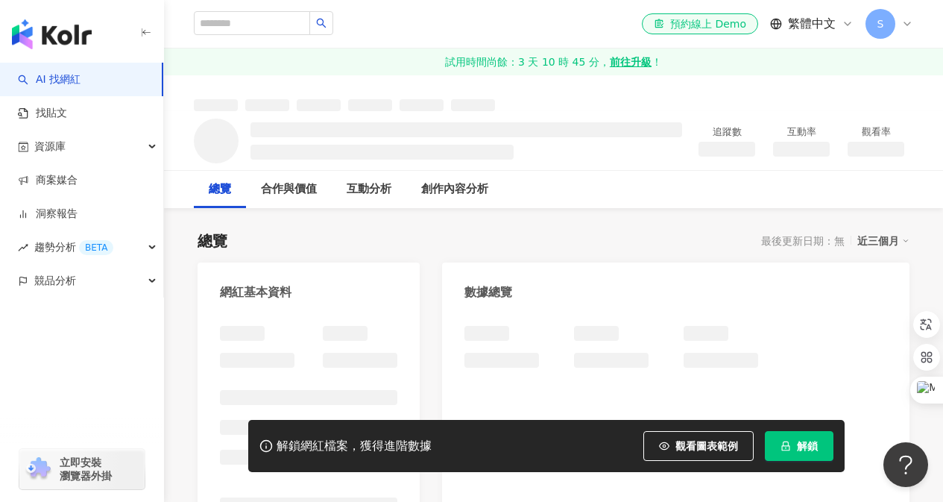
click at [795, 442] on button "解鎖" at bounding box center [799, 446] width 69 height 30
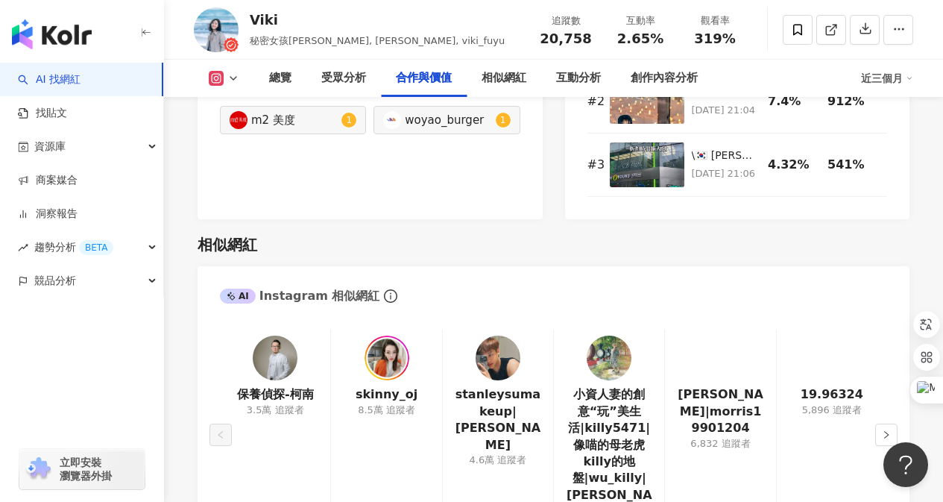
scroll to position [2387, 0]
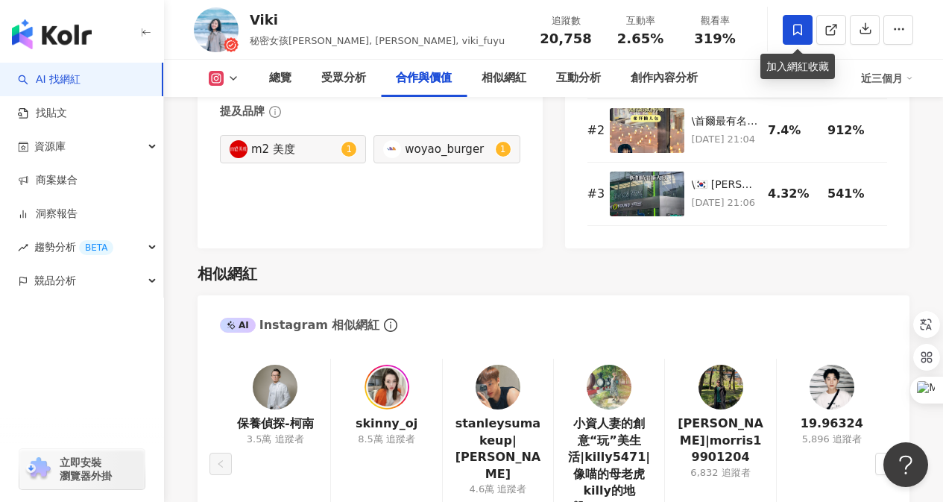
click at [791, 29] on icon at bounding box center [797, 29] width 13 height 13
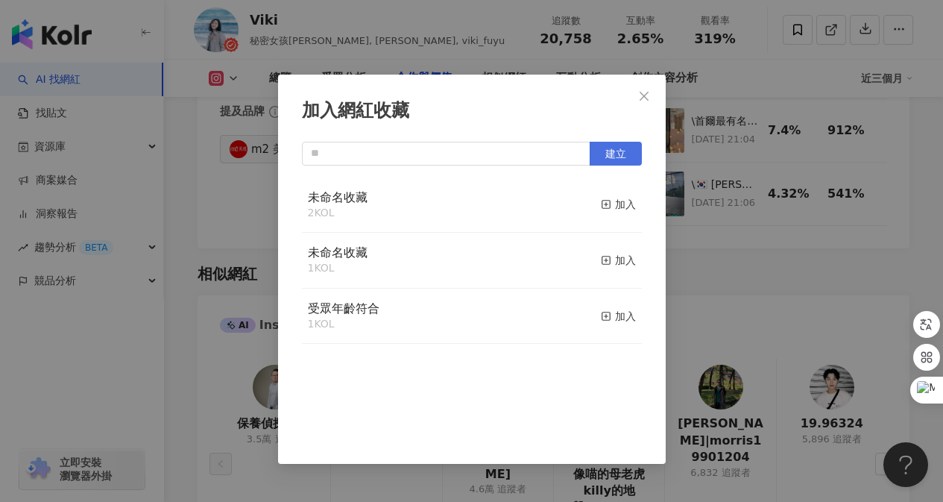
click at [632, 152] on button "建立" at bounding box center [616, 154] width 52 height 24
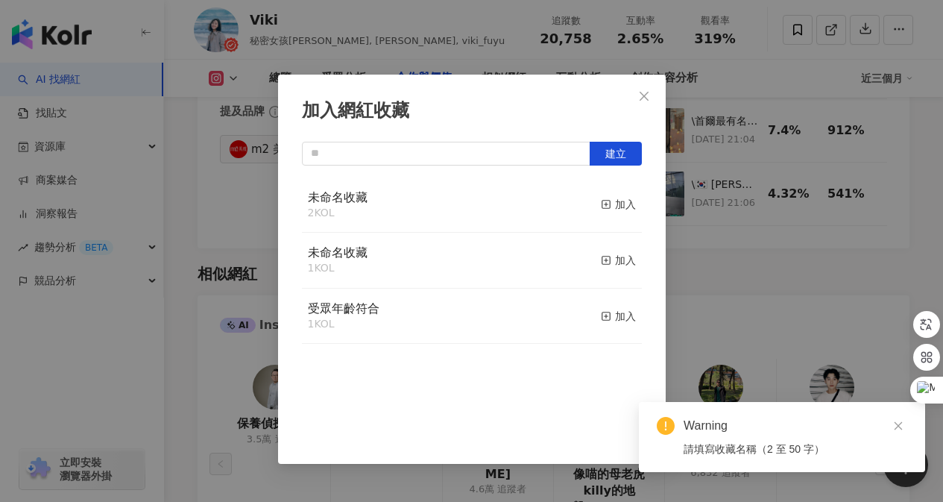
click at [486, 277] on div "未命名收藏 1 KOL 加入" at bounding box center [472, 261] width 340 height 56
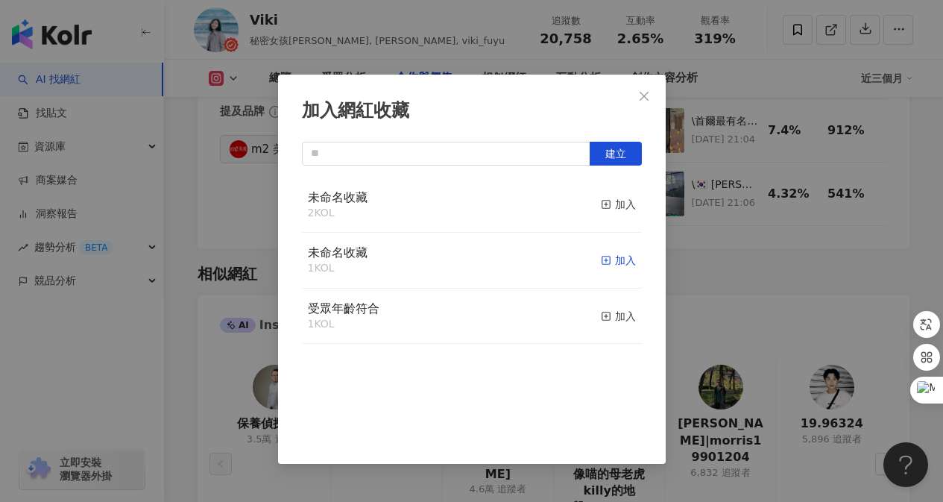
click at [601, 263] on icon "button" at bounding box center [606, 260] width 10 height 10
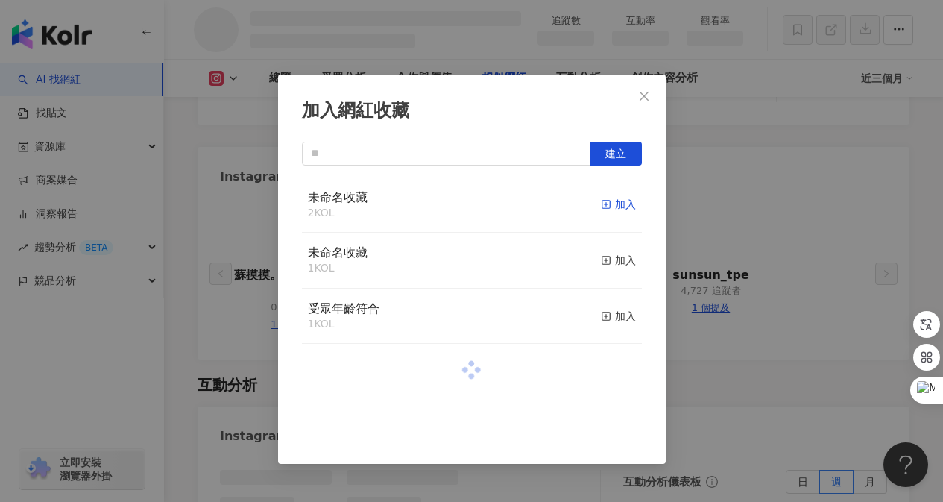
scroll to position [2063, 0]
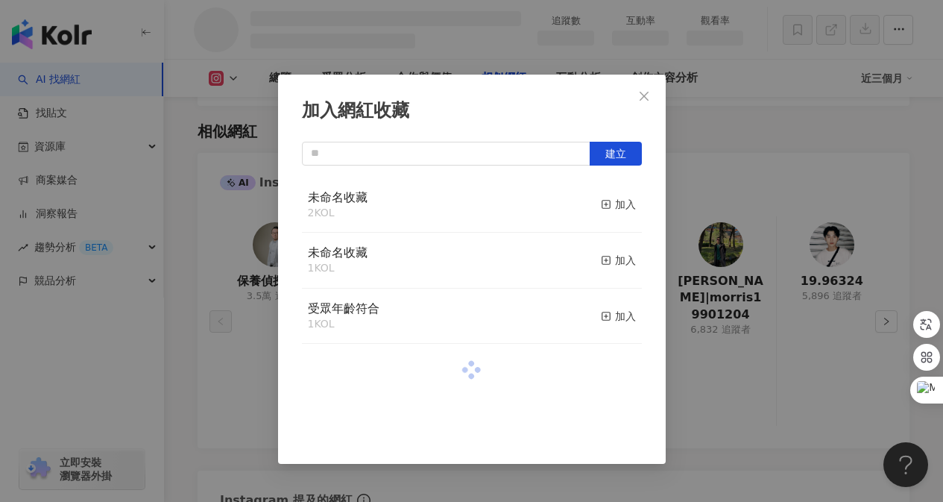
click at [644, 99] on icon "close" at bounding box center [644, 96] width 12 height 12
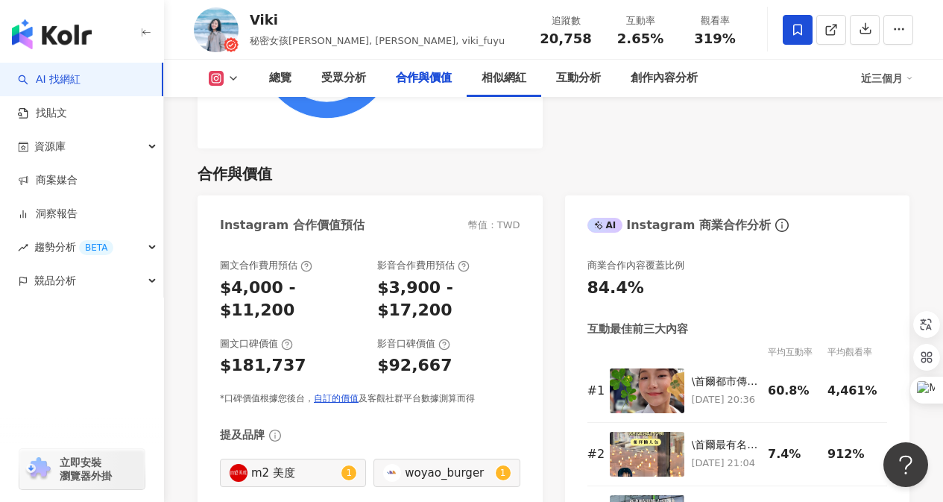
scroll to position [2387, 0]
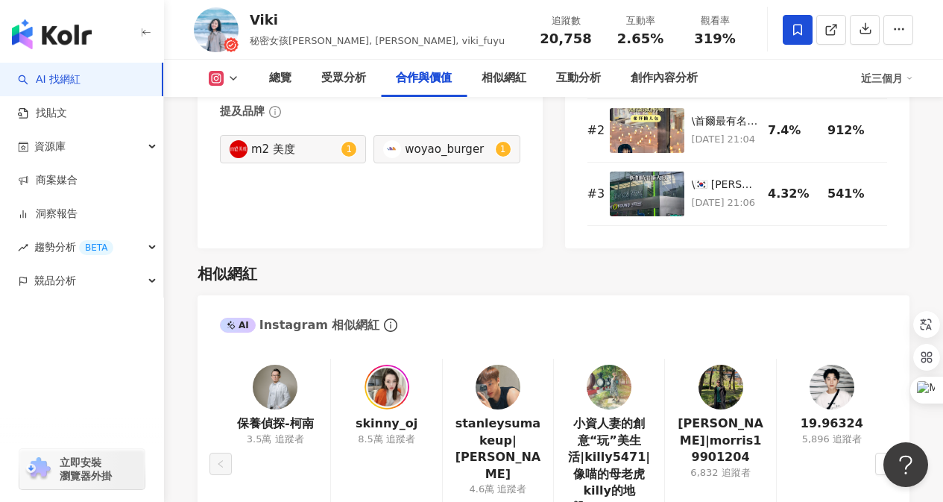
click at [612, 365] on img at bounding box center [609, 387] width 45 height 45
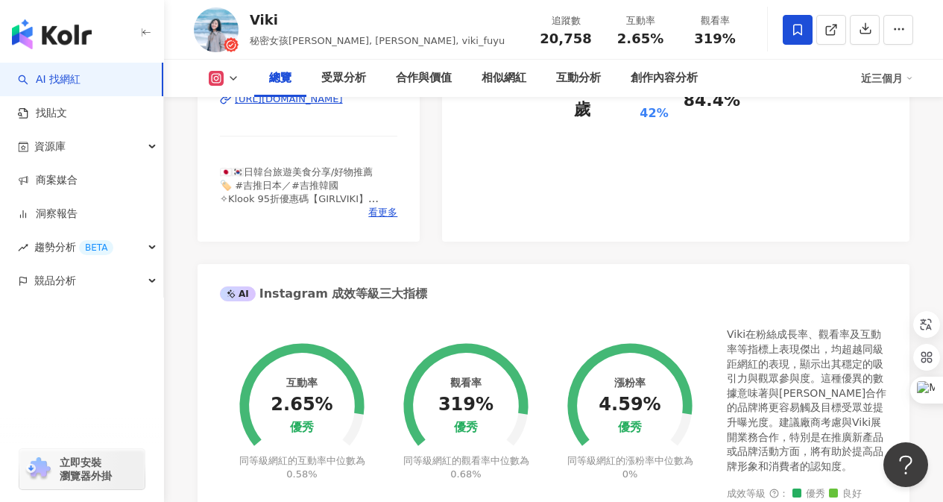
scroll to position [224, 0]
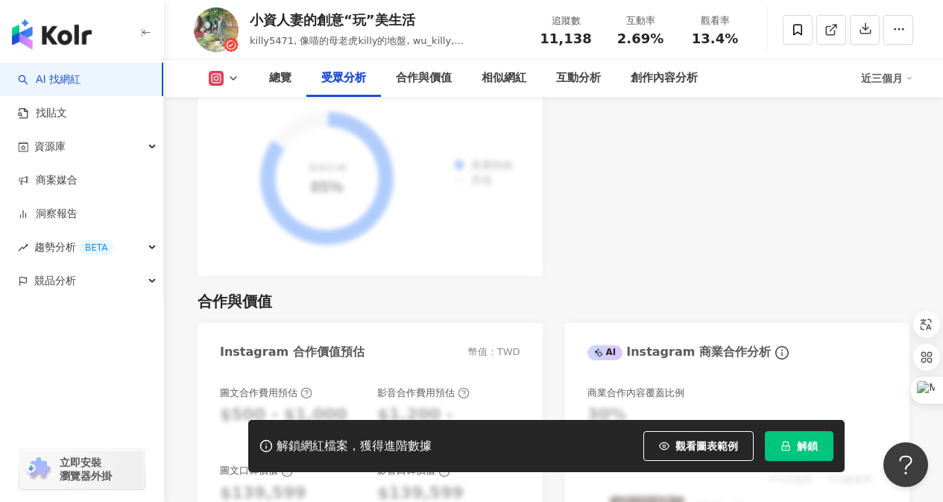
scroll to position [2163, 0]
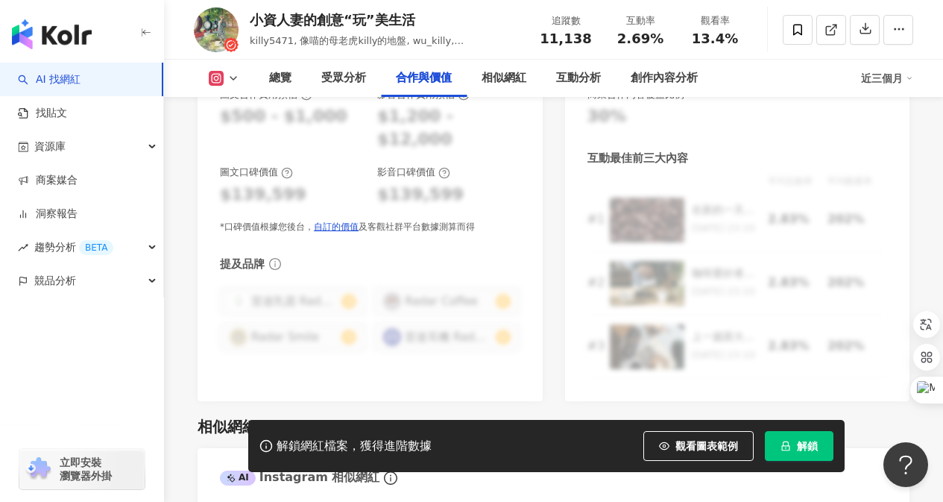
click at [773, 440] on button "解鎖" at bounding box center [799, 446] width 69 height 30
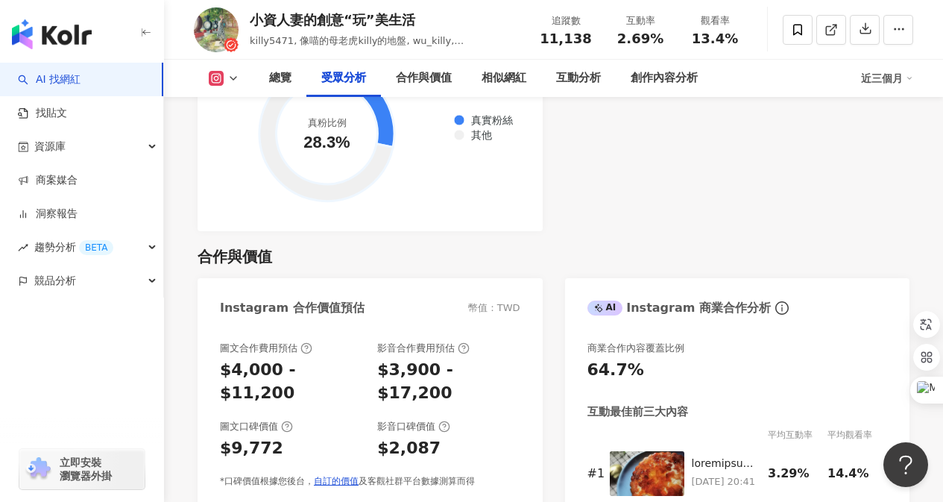
scroll to position [1944, 0]
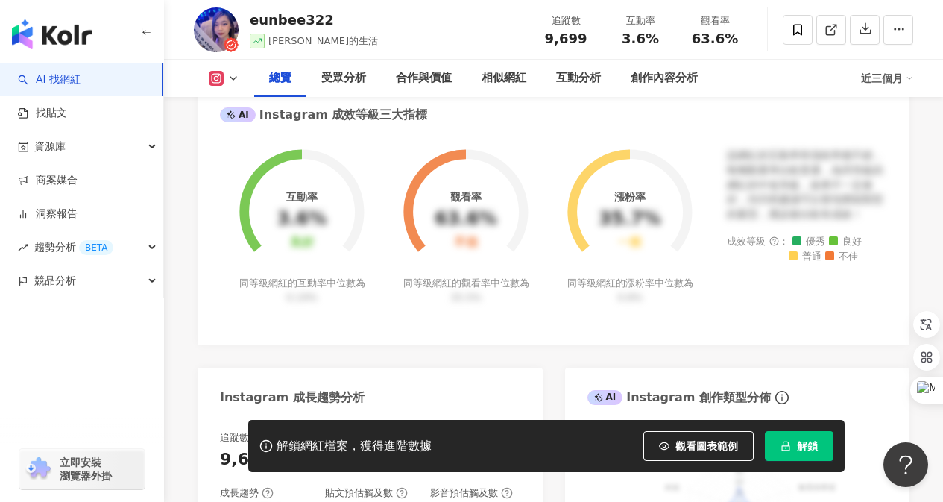
scroll to position [895, 0]
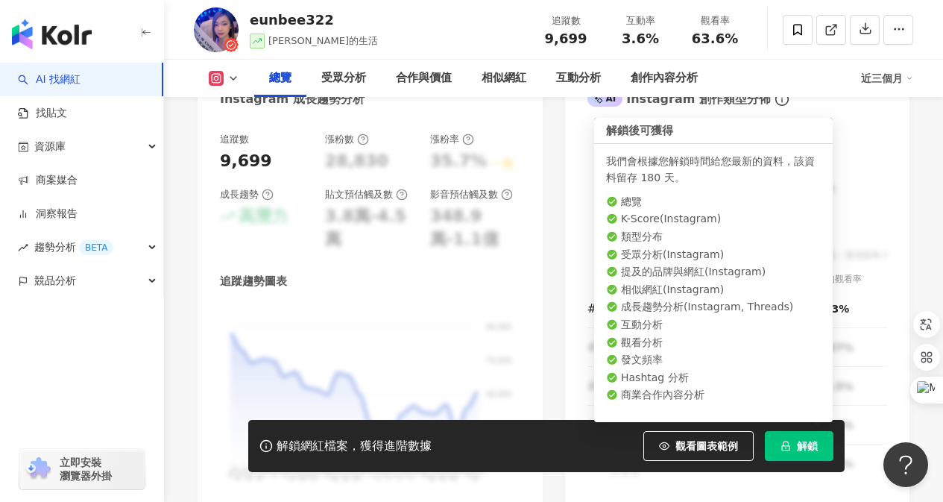
click at [794, 448] on button "解鎖" at bounding box center [799, 446] width 69 height 30
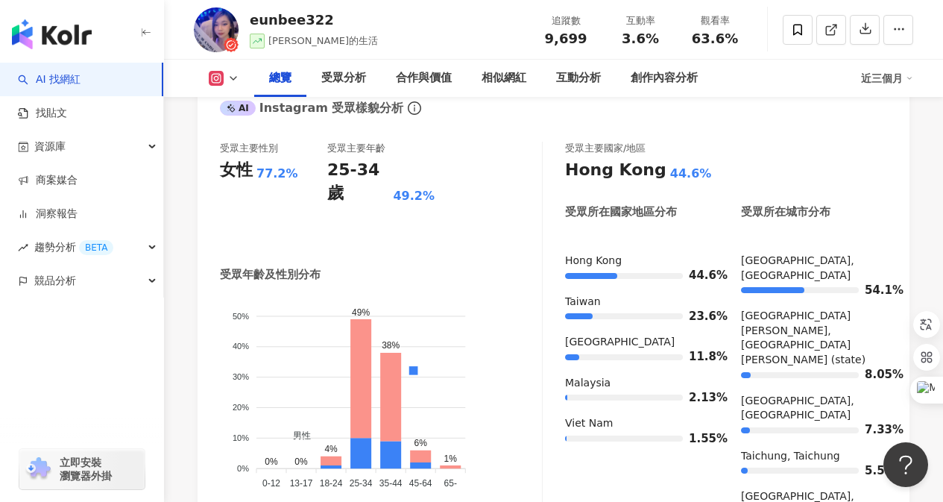
scroll to position [1192, 0]
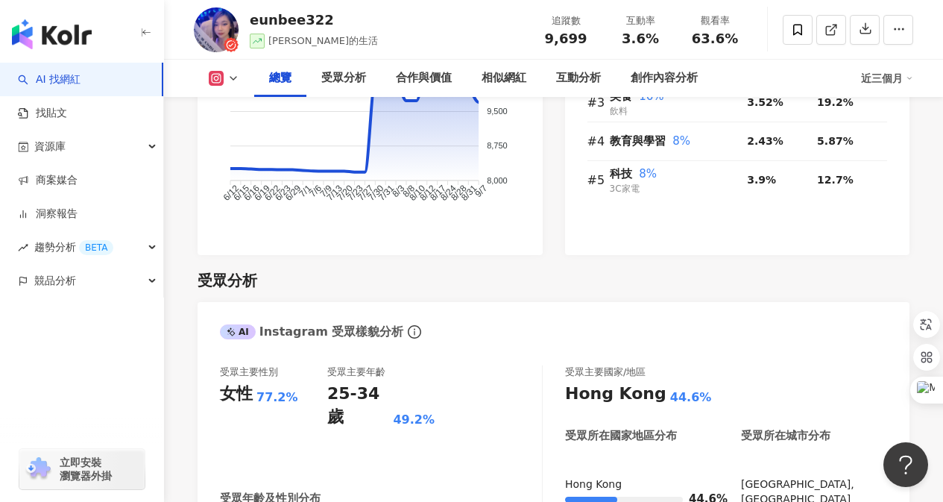
click at [234, 80] on icon at bounding box center [233, 78] width 12 height 12
click at [234, 100] on button "Instagram" at bounding box center [248, 105] width 90 height 21
click at [808, 34] on span at bounding box center [798, 30] width 30 height 30
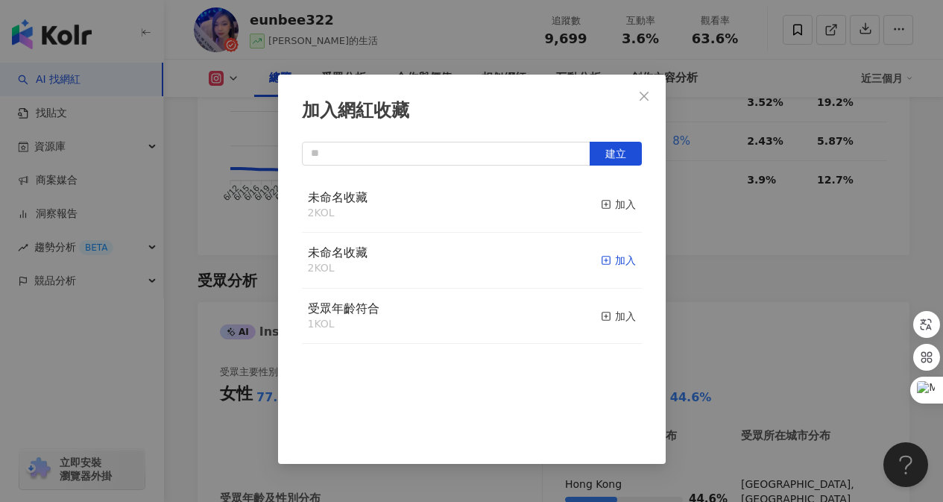
click at [601, 263] on icon "button" at bounding box center [606, 260] width 10 height 10
click at [643, 98] on icon "close" at bounding box center [644, 96] width 12 height 12
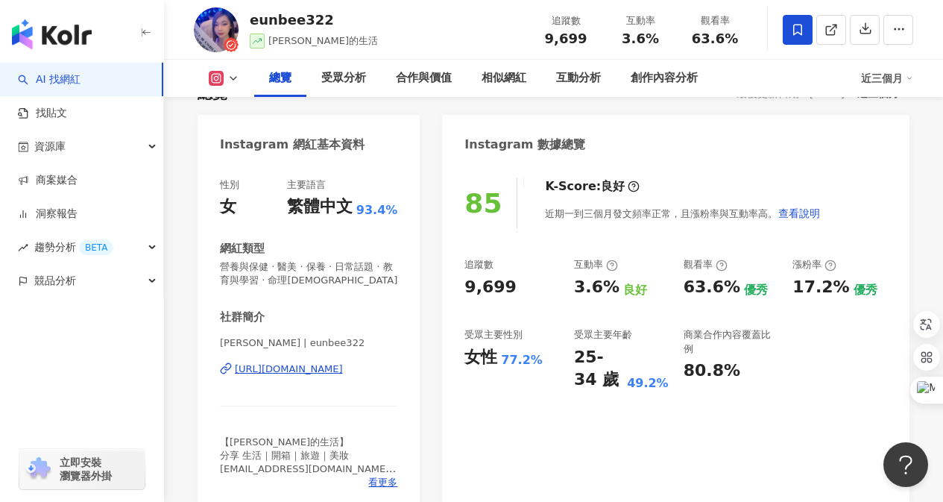
scroll to position [0, 0]
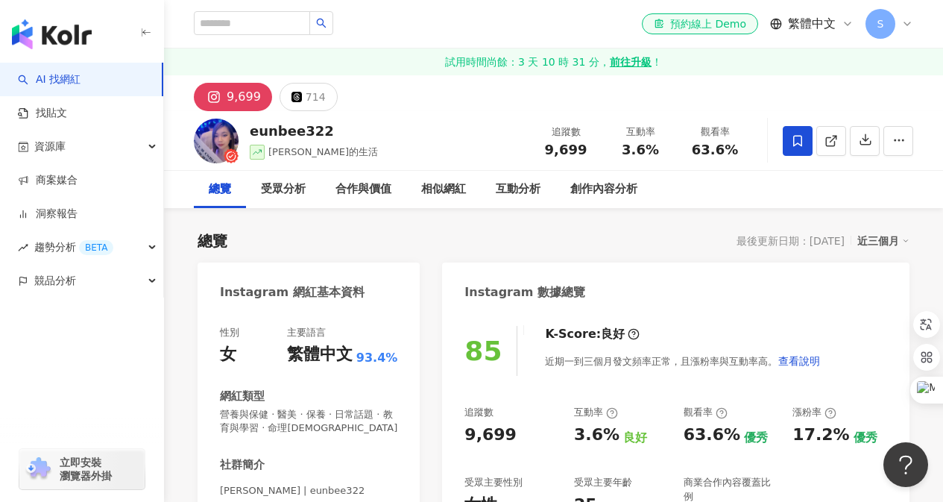
click at [254, 99] on div "9,699" at bounding box center [244, 97] width 34 height 21
click at [214, 133] on img at bounding box center [216, 141] width 45 height 45
click at [297, 134] on div "eunbee322" at bounding box center [314, 131] width 128 height 19
drag, startPoint x: 250, startPoint y: 134, endPoint x: 330, endPoint y: 123, distance: 81.3
click at [330, 123] on div "eunbee322 大小菲的生活 追蹤數 9,699 互動率 3.6% 觀看率 63.6%" at bounding box center [553, 140] width 779 height 59
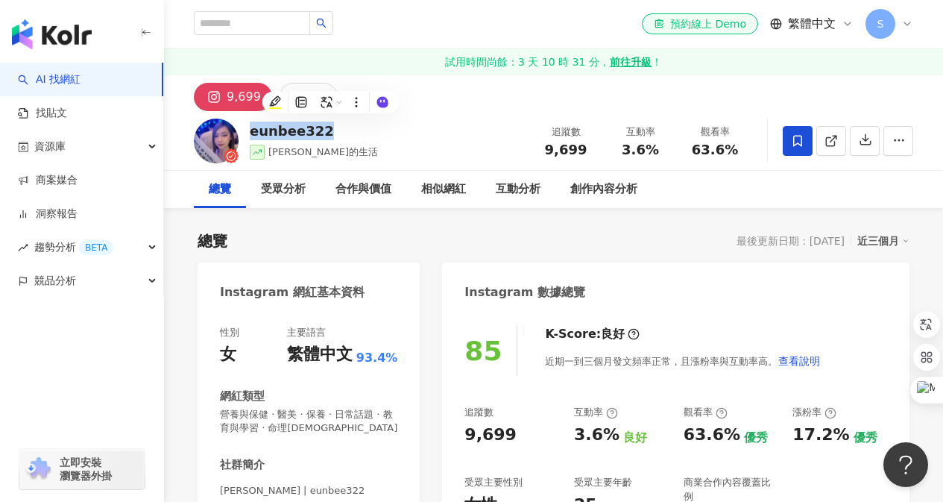
copy div "eunbee322"
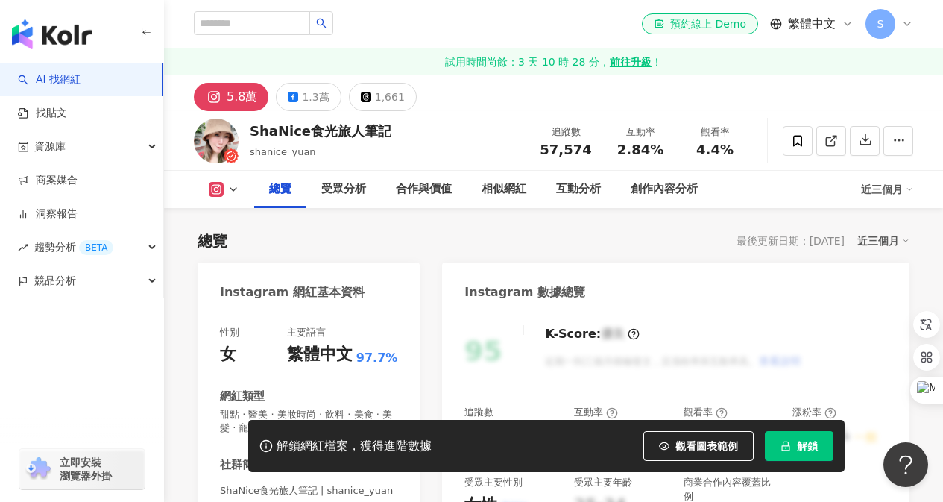
scroll to position [224, 0]
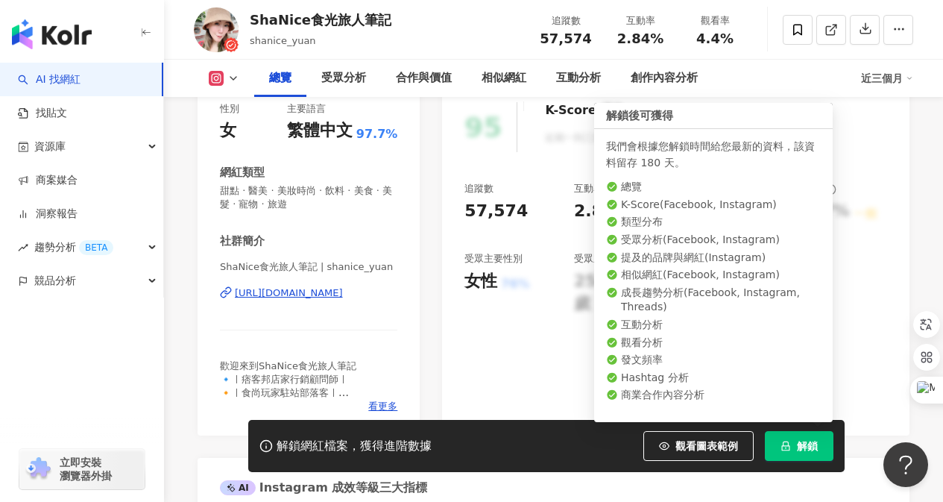
click at [807, 446] on span "解鎖" at bounding box center [807, 446] width 21 height 12
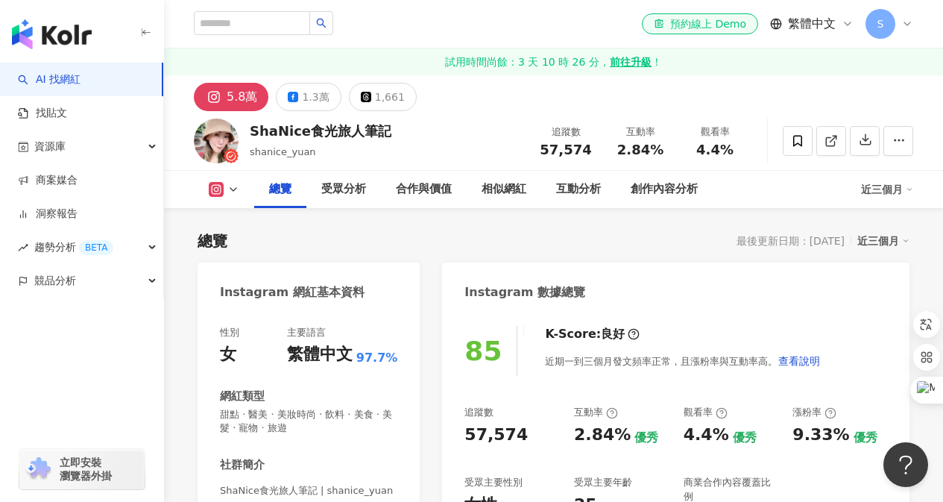
scroll to position [224, 0]
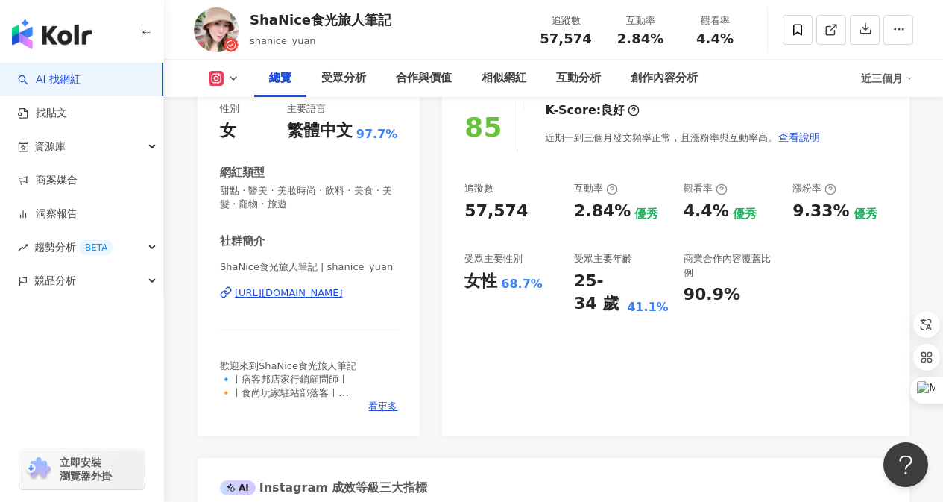
click at [292, 293] on div "https://www.instagram.com/shanice_yuan/" at bounding box center [289, 292] width 108 height 13
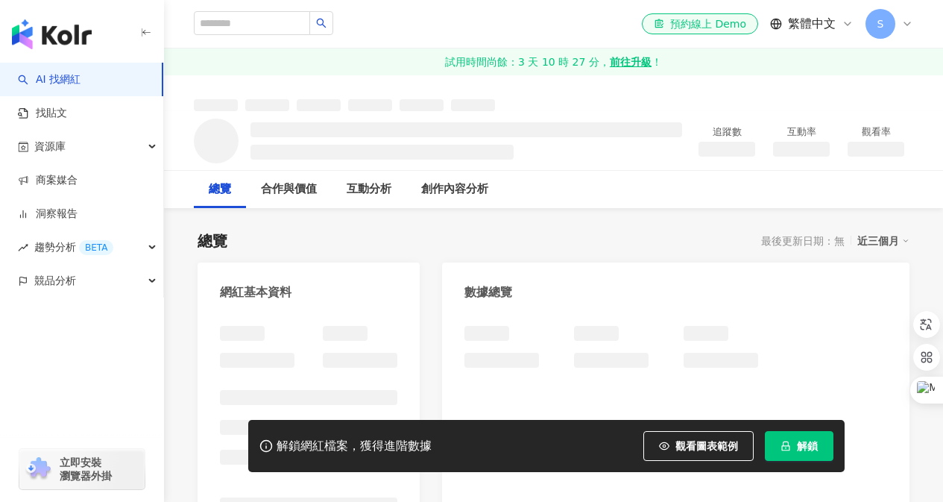
click at [794, 442] on button "解鎖" at bounding box center [799, 446] width 69 height 30
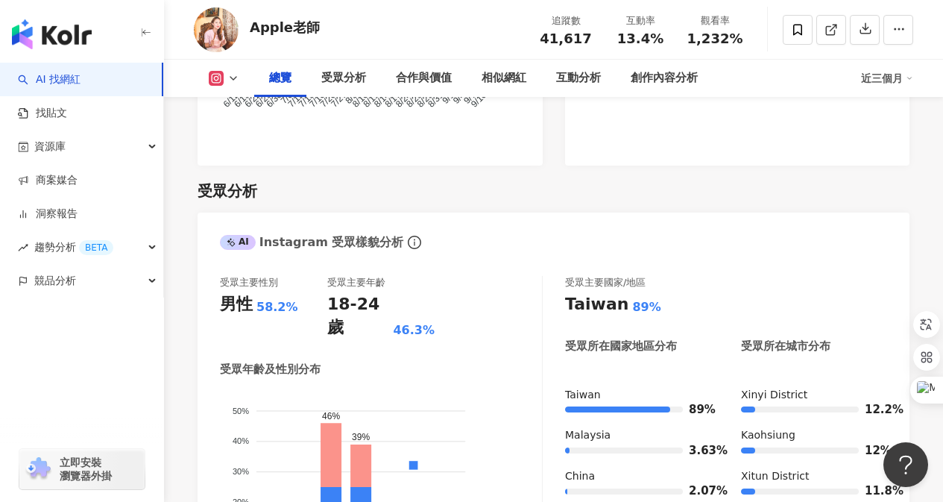
scroll to position [970, 0]
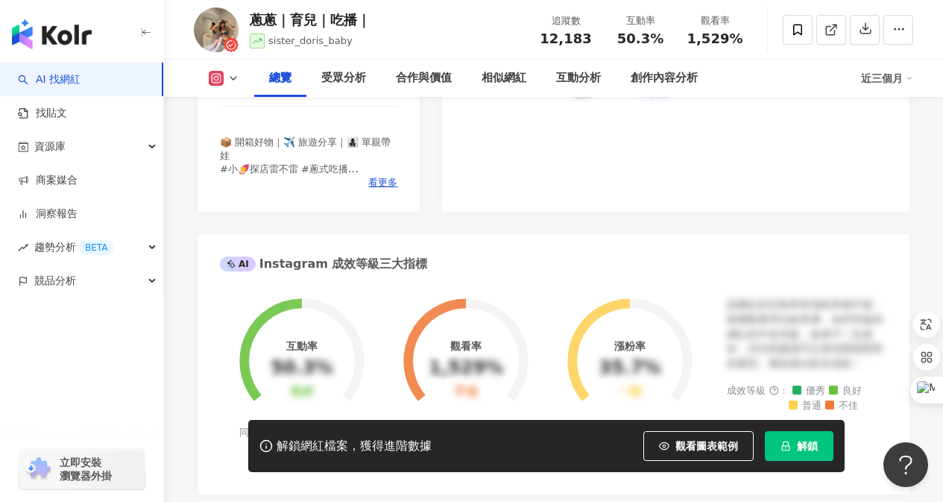
scroll to position [671, 0]
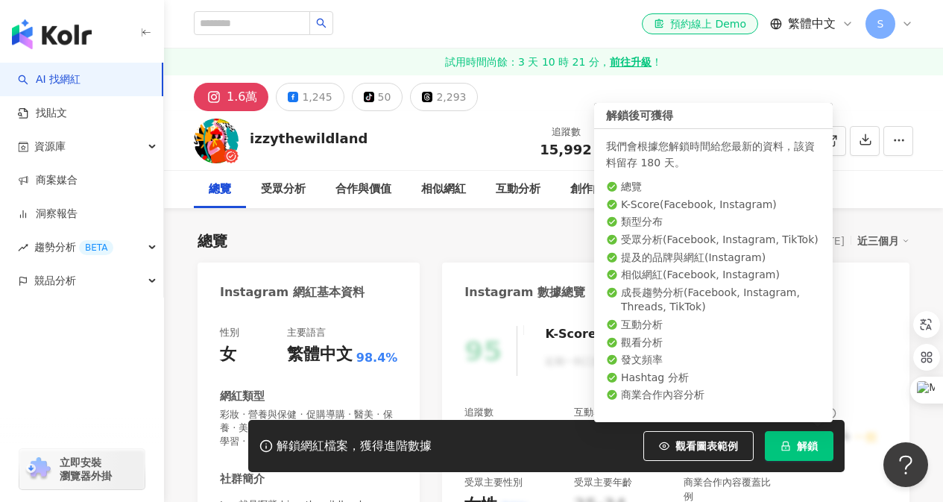
click at [790, 448] on icon "lock" at bounding box center [786, 446] width 10 height 10
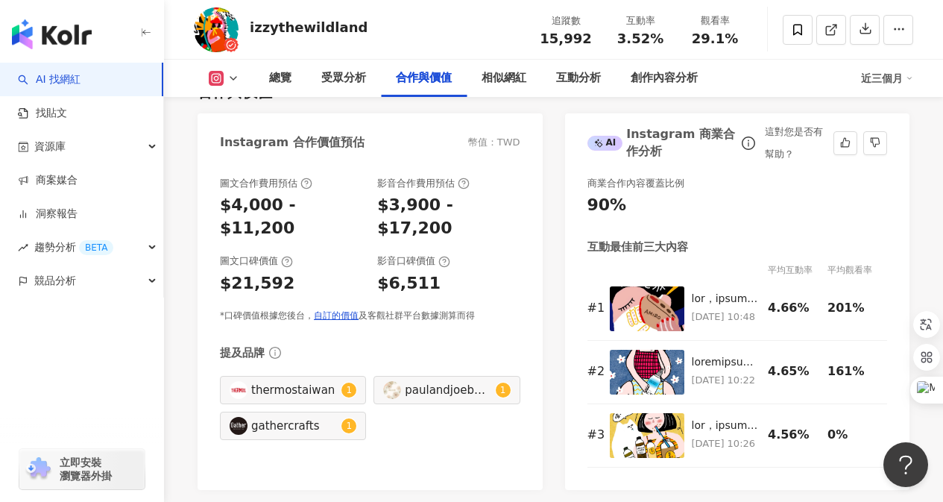
scroll to position [2238, 0]
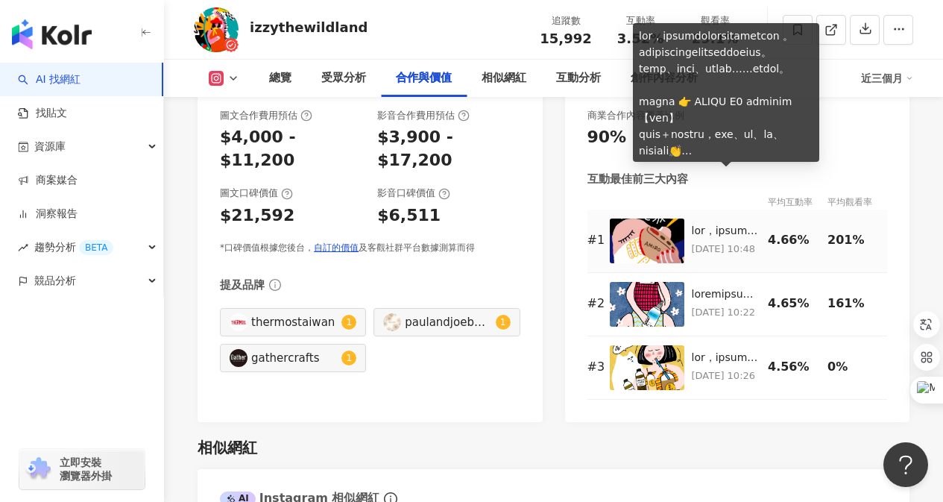
click at [694, 224] on div at bounding box center [726, 231] width 69 height 15
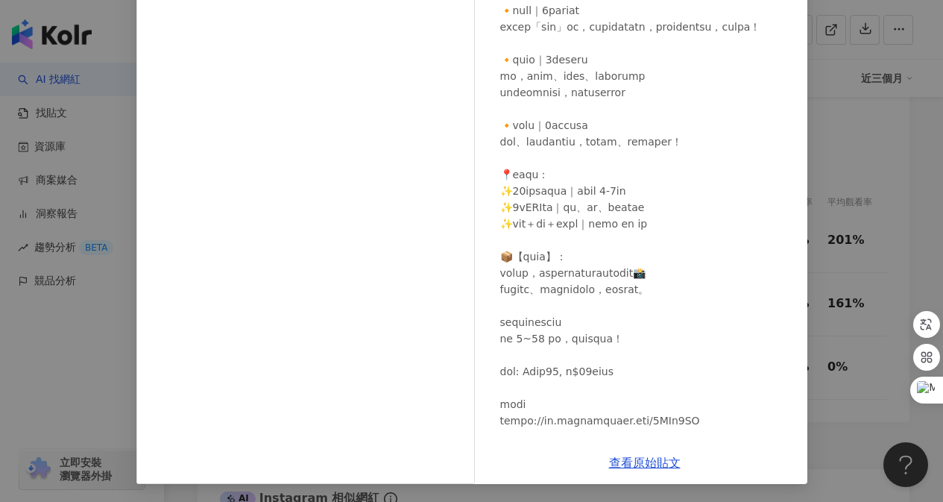
scroll to position [74, 0]
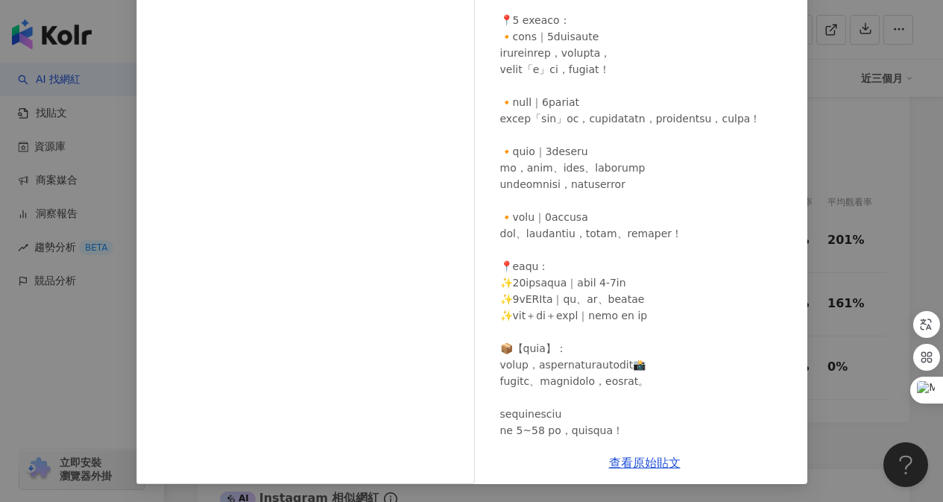
click at [925, 145] on div "izzythewildland 2025/7/7 710 35 3.2萬 查看原始貼文" at bounding box center [471, 251] width 943 height 502
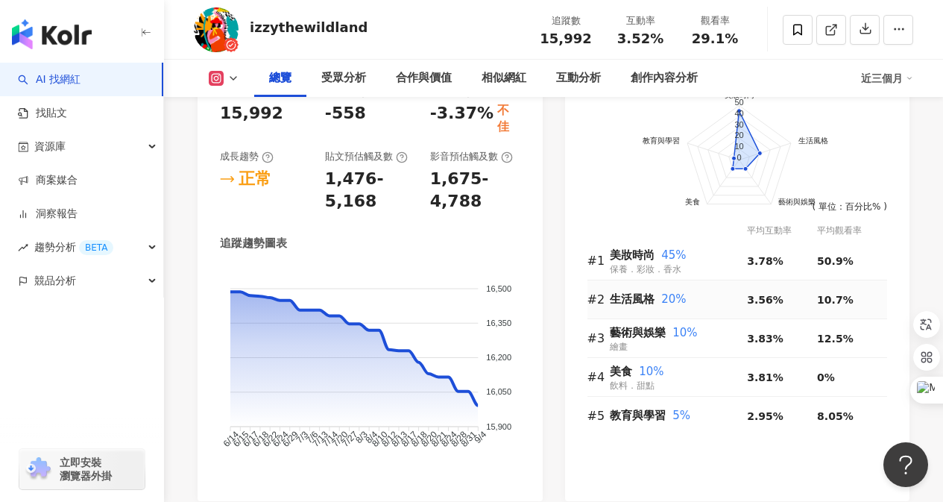
scroll to position [895, 0]
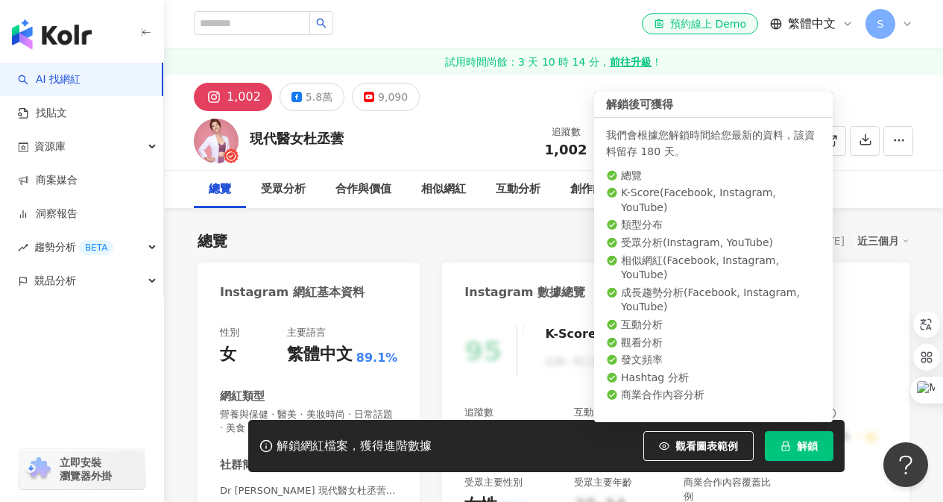
click at [825, 443] on button "解鎖" at bounding box center [799, 446] width 69 height 30
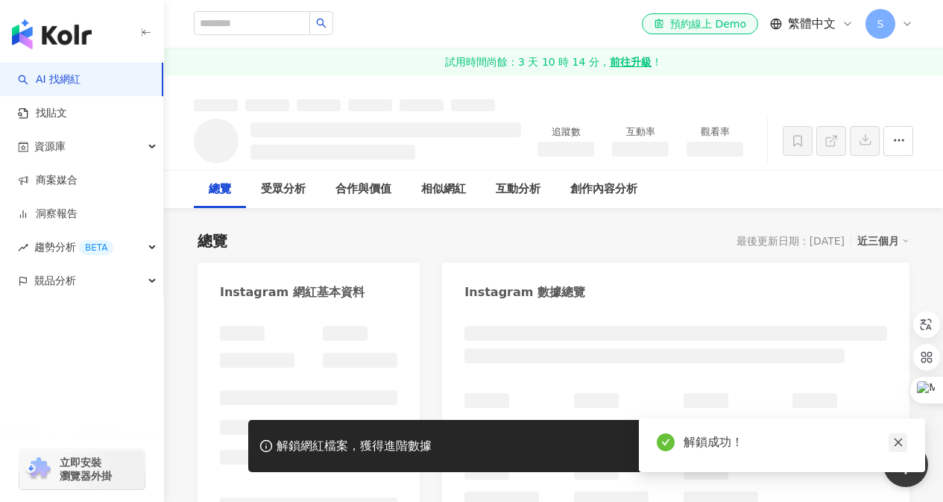
click at [897, 446] on icon "close" at bounding box center [899, 442] width 10 height 10
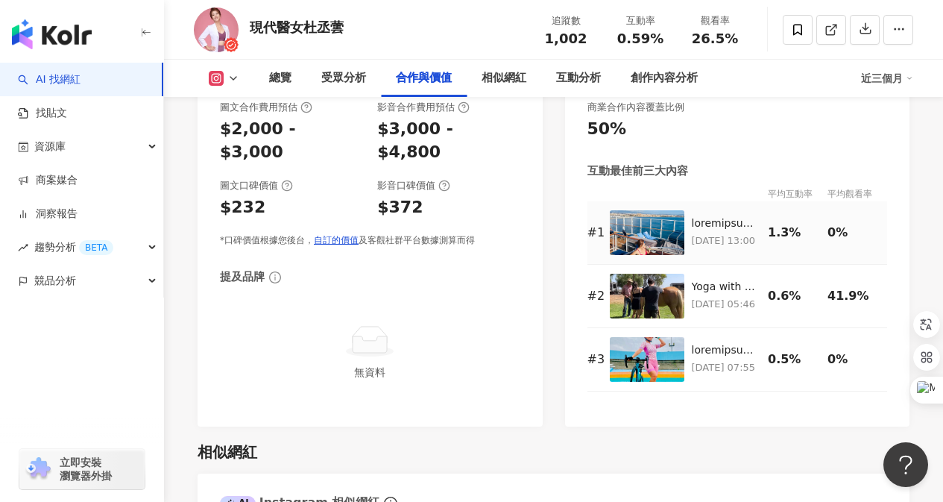
scroll to position [2014, 0]
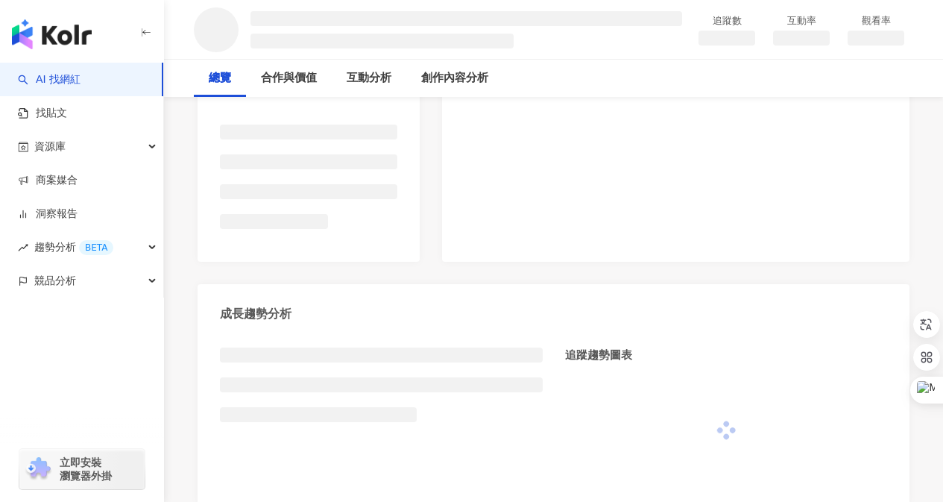
scroll to position [522, 0]
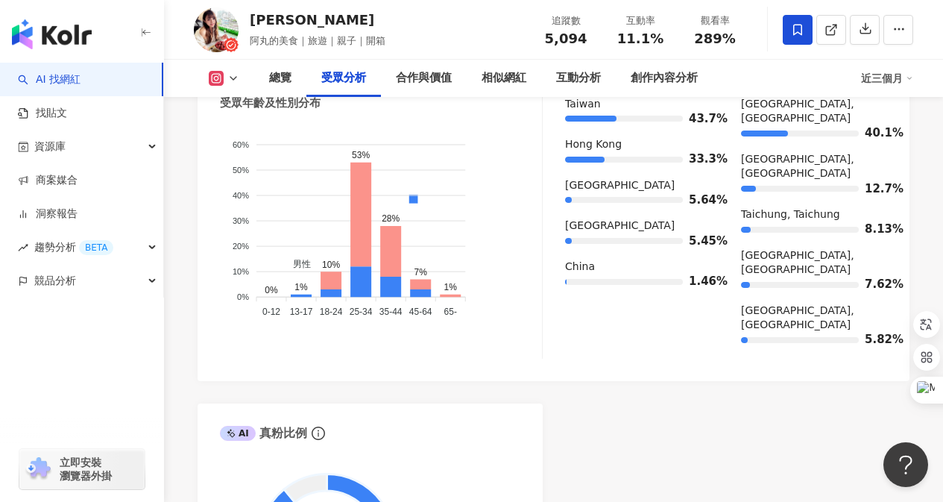
scroll to position [1363, 0]
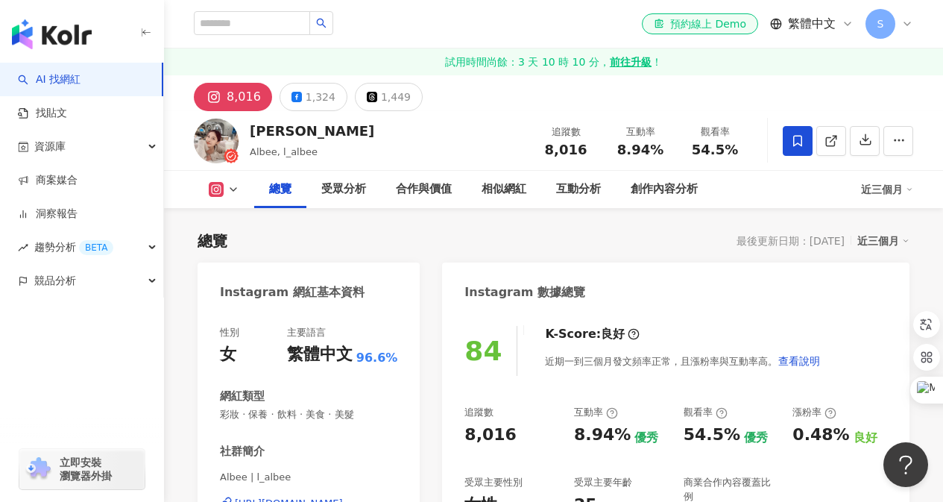
scroll to position [224, 0]
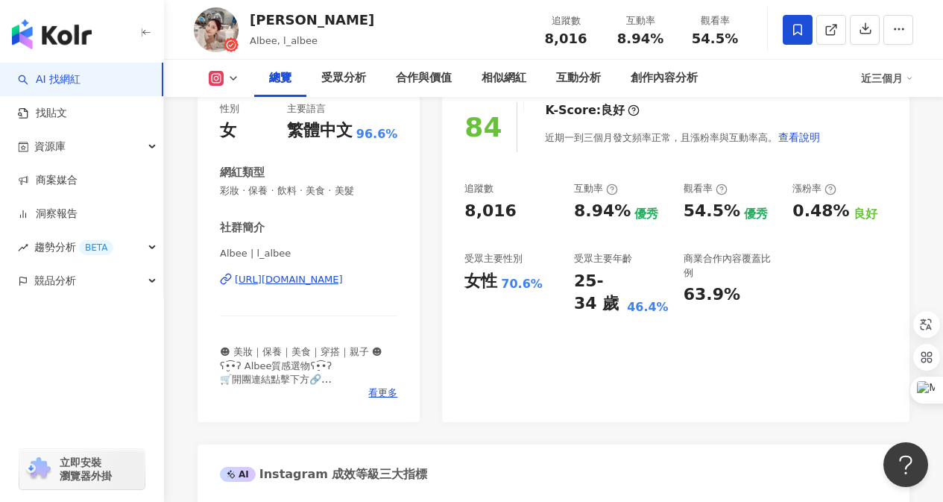
click at [309, 283] on div "[URL][DOMAIN_NAME]" at bounding box center [289, 279] width 108 height 13
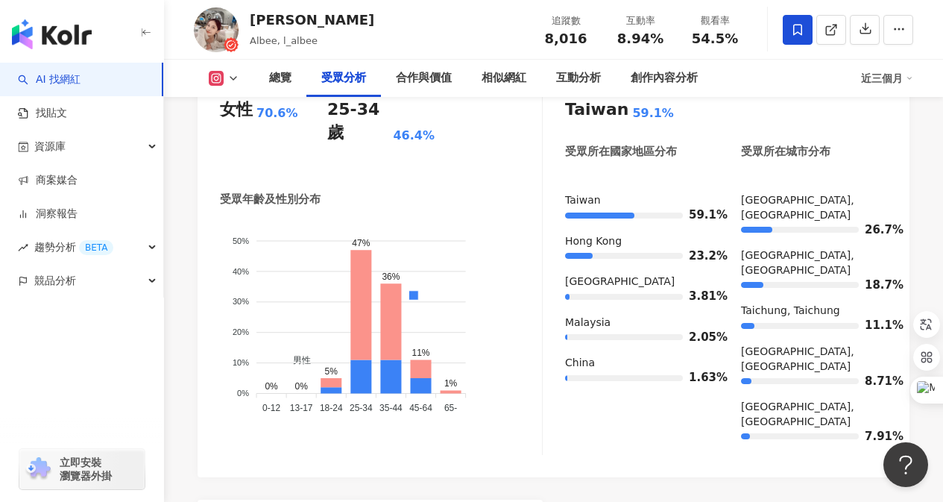
scroll to position [1343, 0]
